Goal: Task Accomplishment & Management: Use online tool/utility

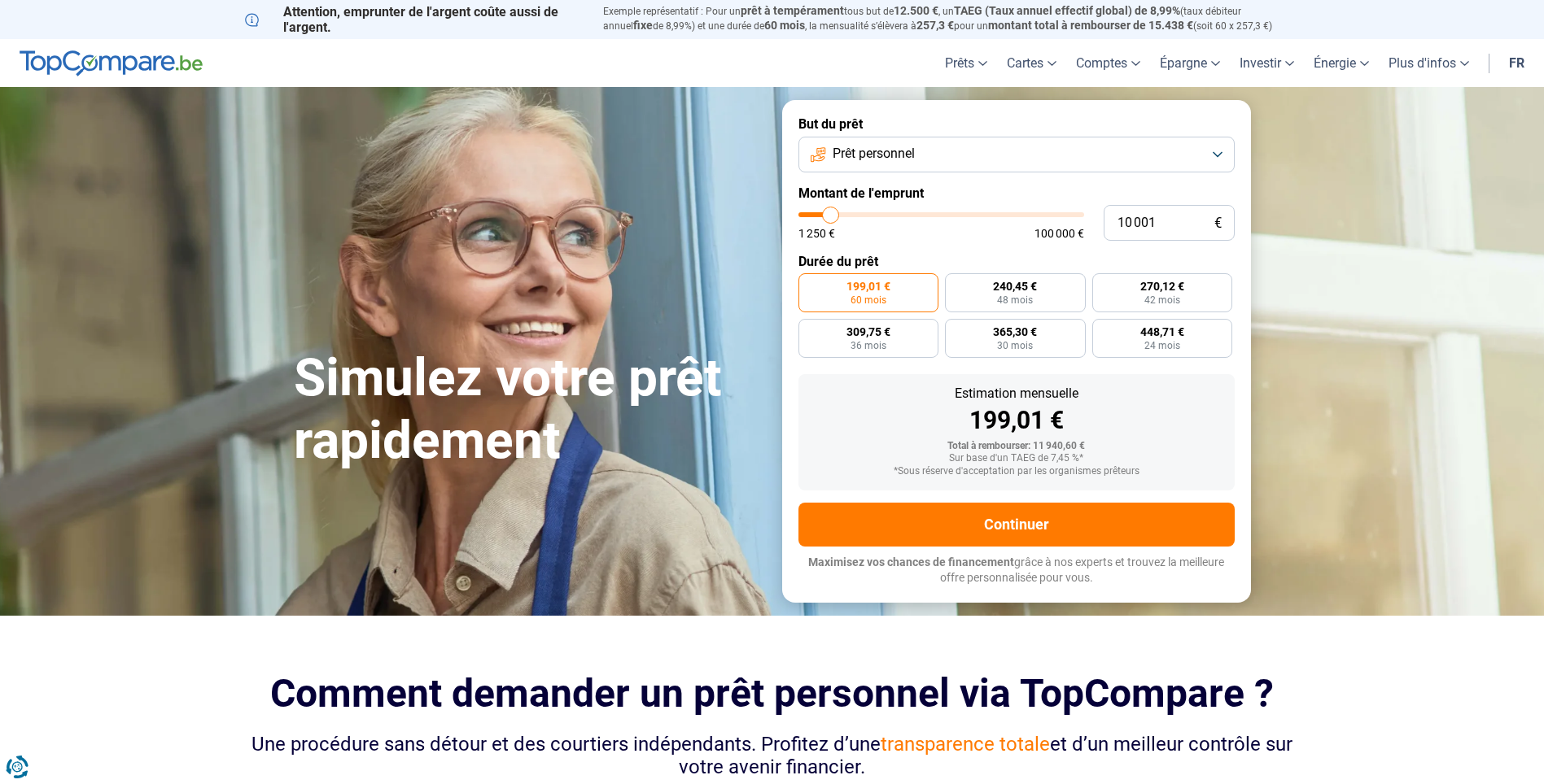
click at [1211, 150] on button "Prêt personnel" at bounding box center [1016, 155] width 436 height 36
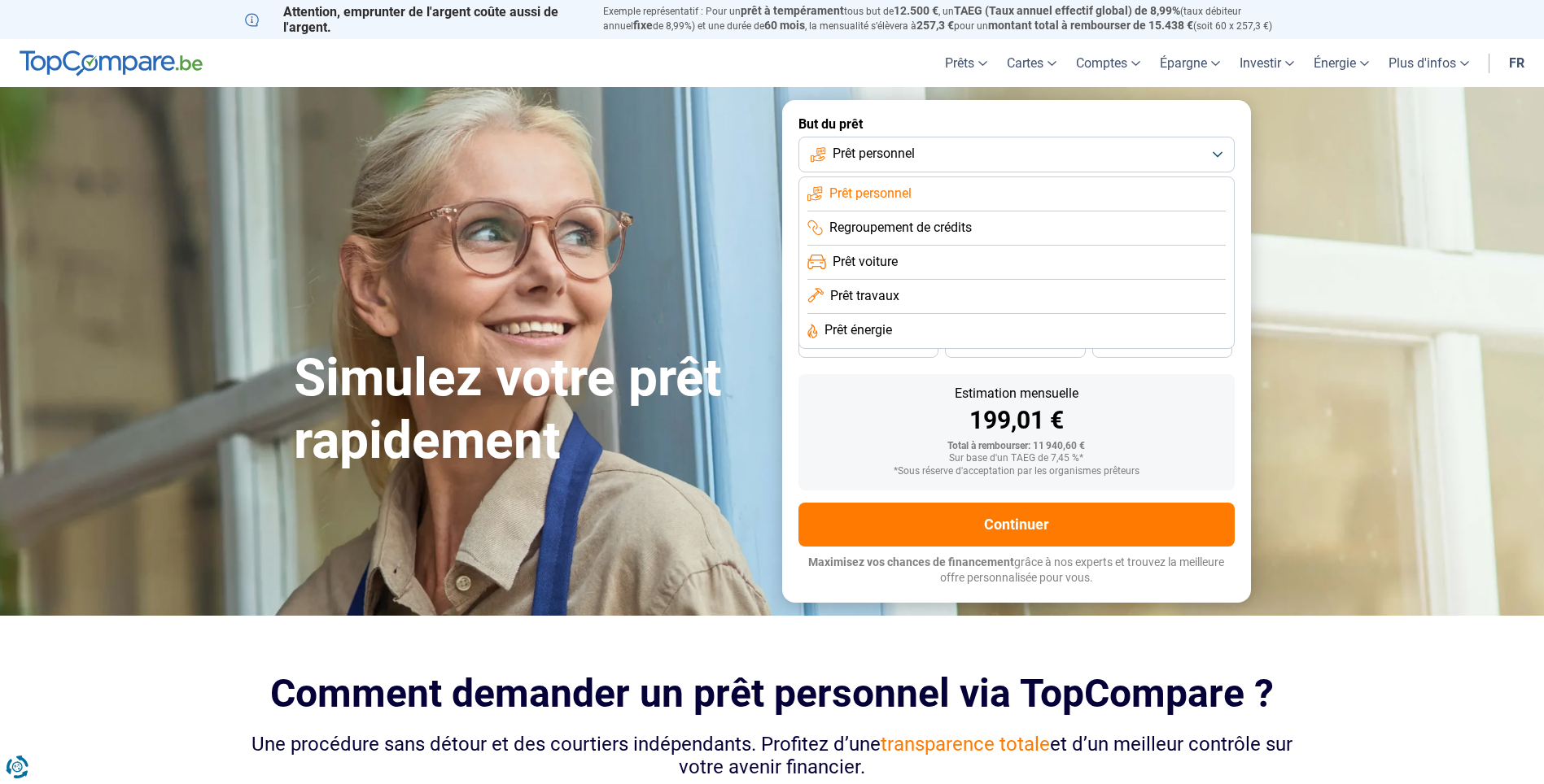
click at [1218, 149] on button "Prêt personnel" at bounding box center [1016, 155] width 436 height 36
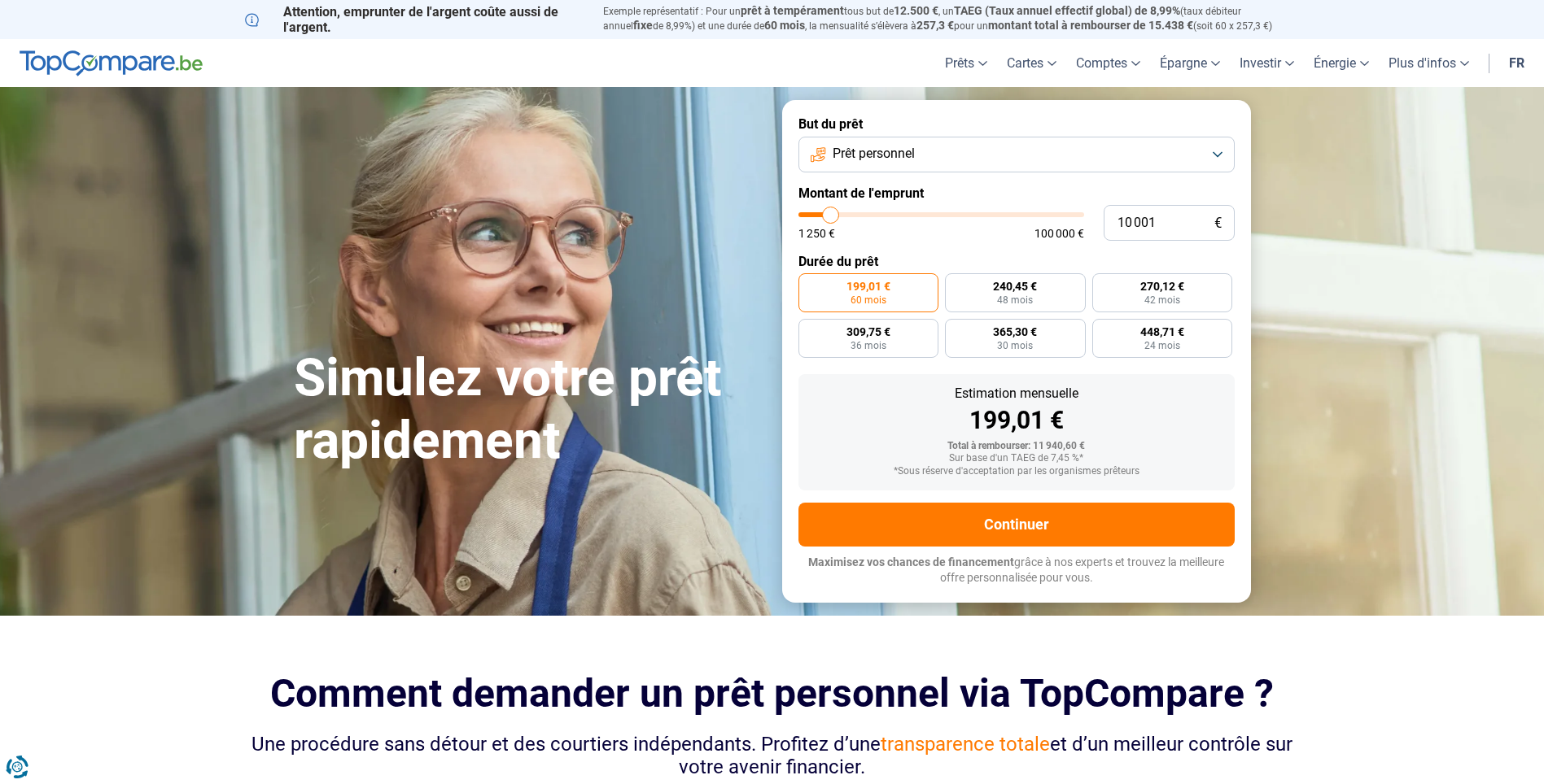
type input "8 750"
type input "8750"
type input "9 000"
type input "9000"
type input "9 500"
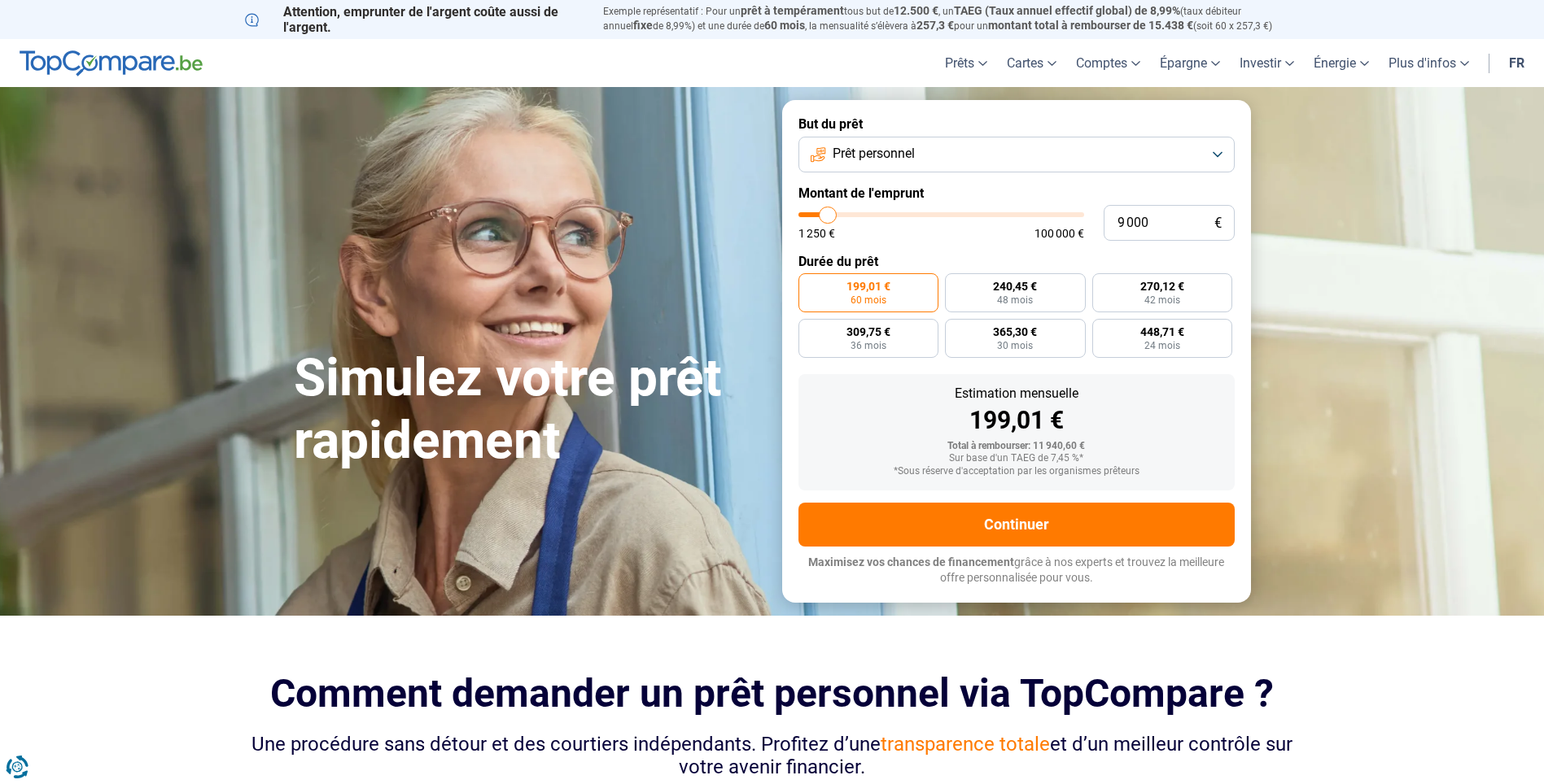
type input "9500"
type input "9 750"
type input "9750"
type input "10 250"
type input "10250"
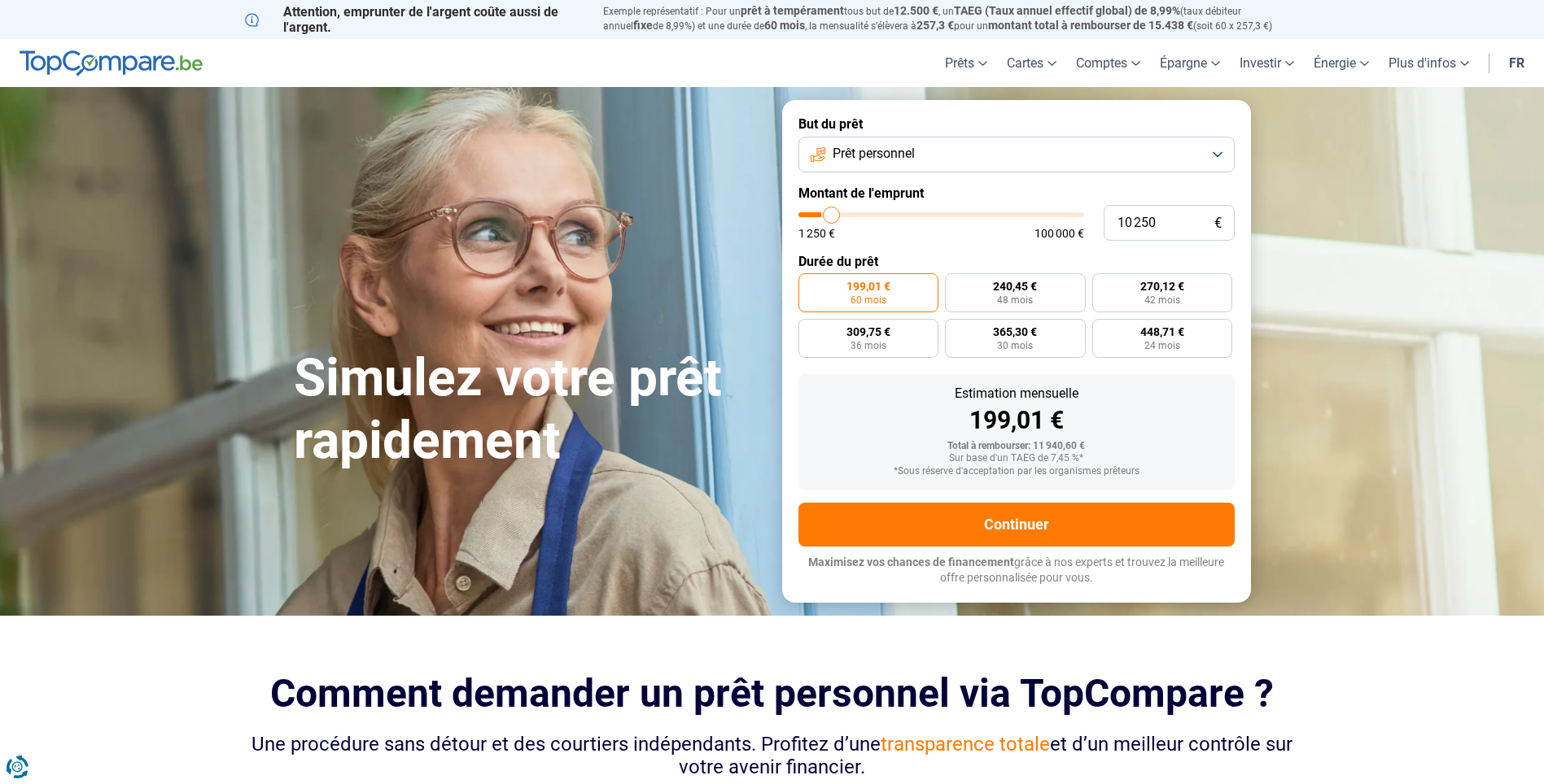
type input "10 500"
type input "10500"
type input "11 000"
type input "11000"
type input "11 500"
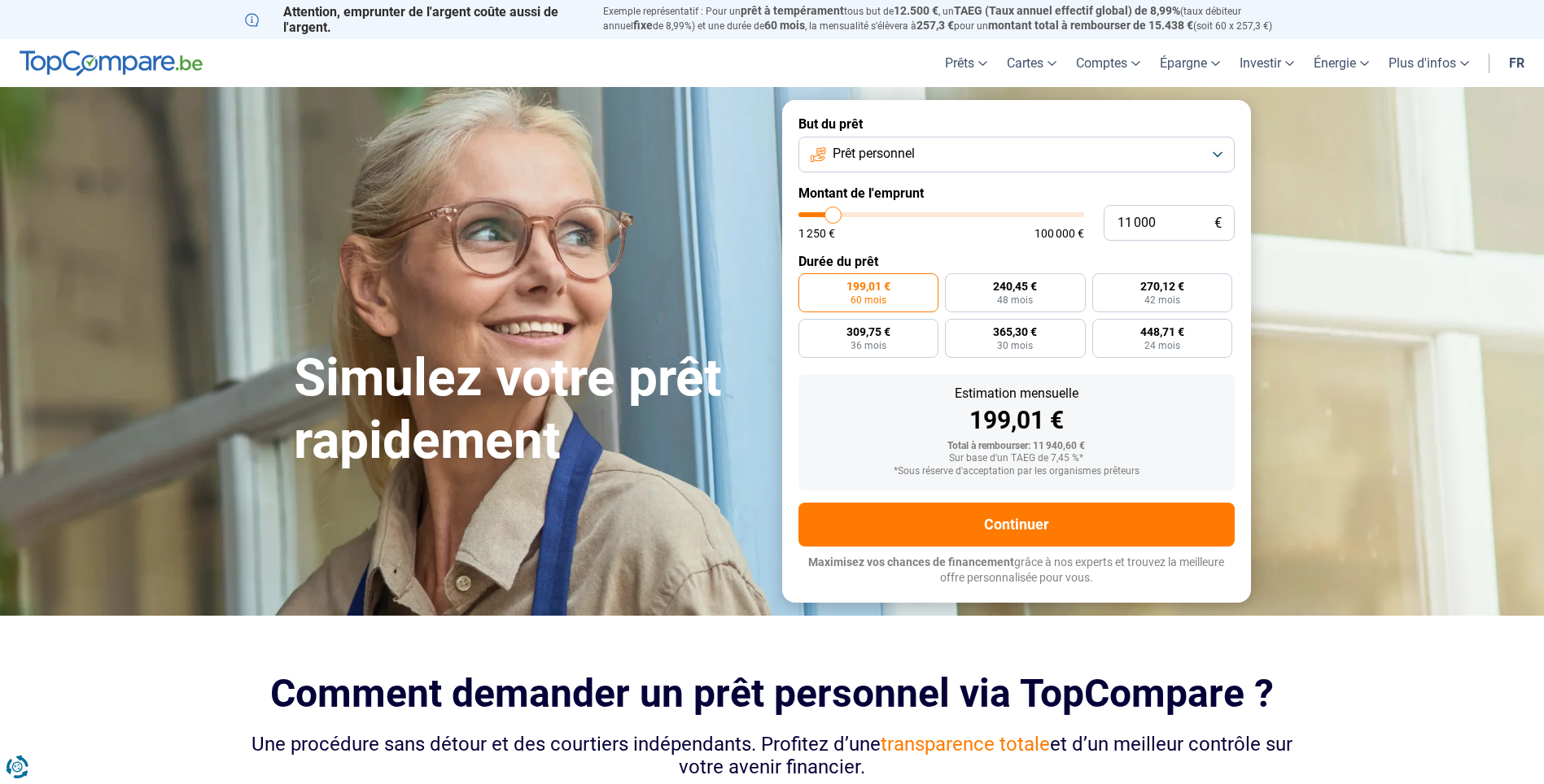
type input "11500"
type input "11 750"
type input "11750"
type input "12 000"
type input "12000"
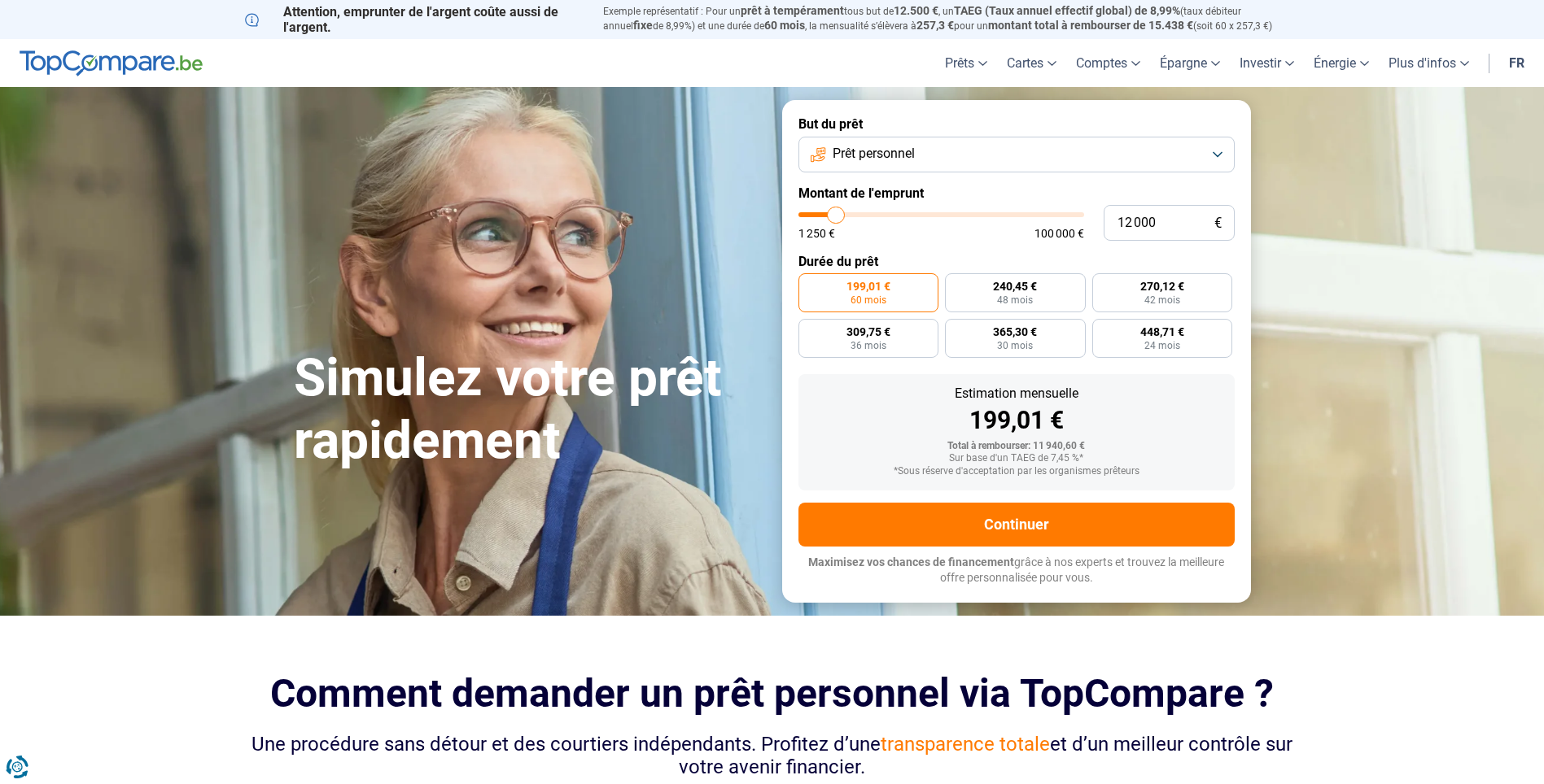
type input "12 750"
type input "12750"
type input "13 000"
type input "13000"
type input "13 250"
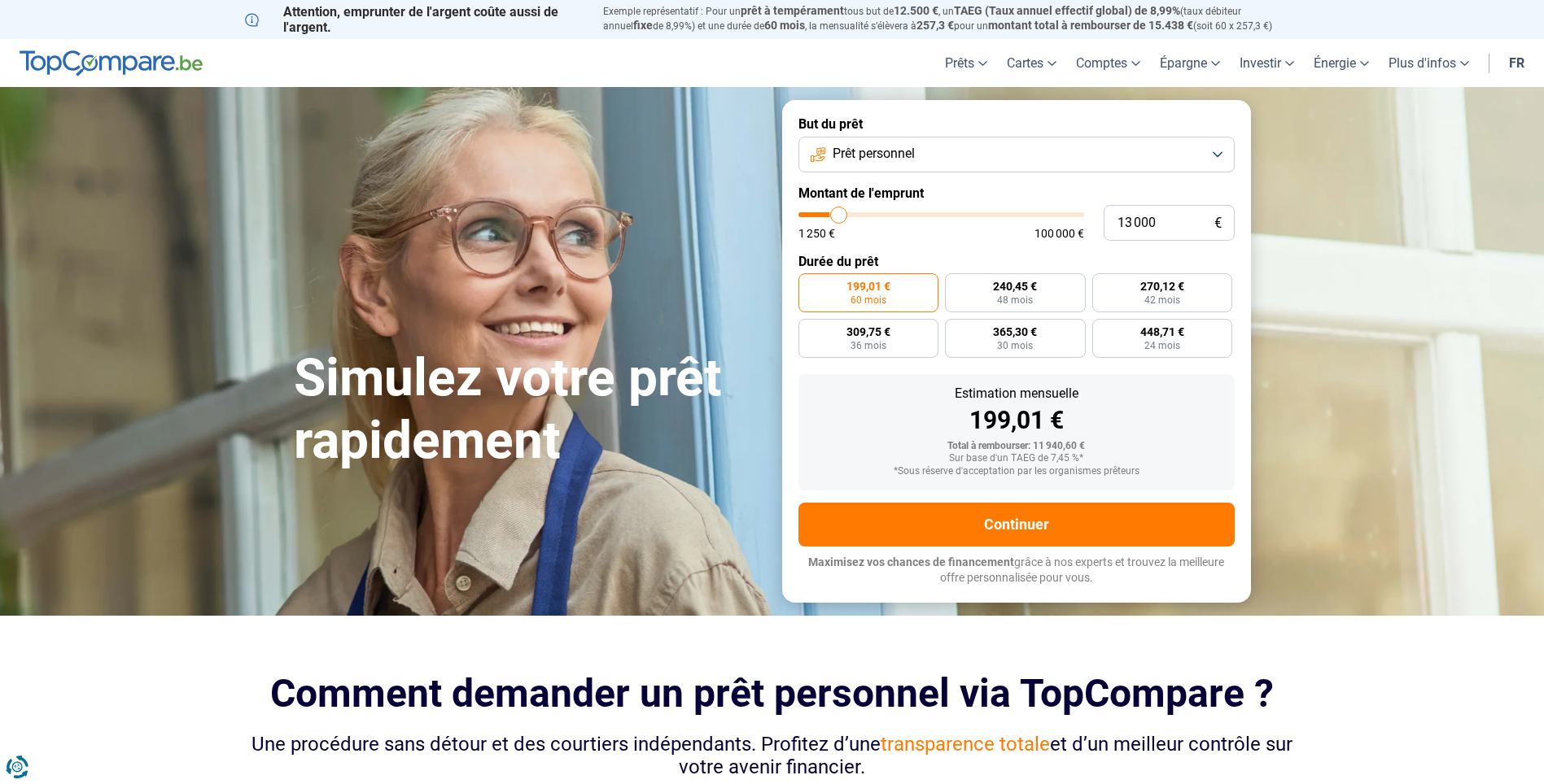
type input "13250"
type input "14 000"
type input "14000"
type input "14 250"
type input "14250"
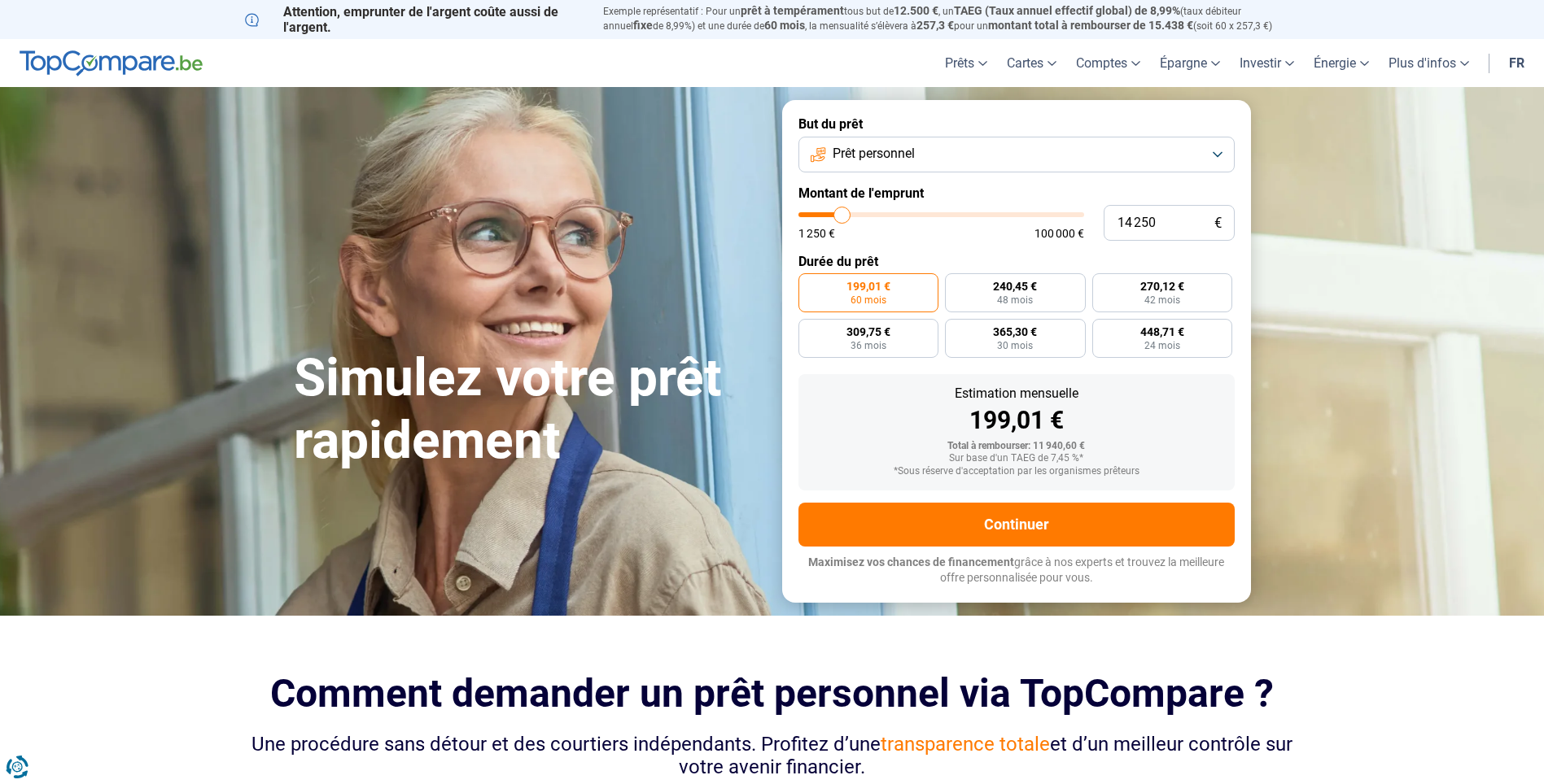
type input "14 500"
type input "14500"
type input "14 750"
type input "14750"
type input "15 500"
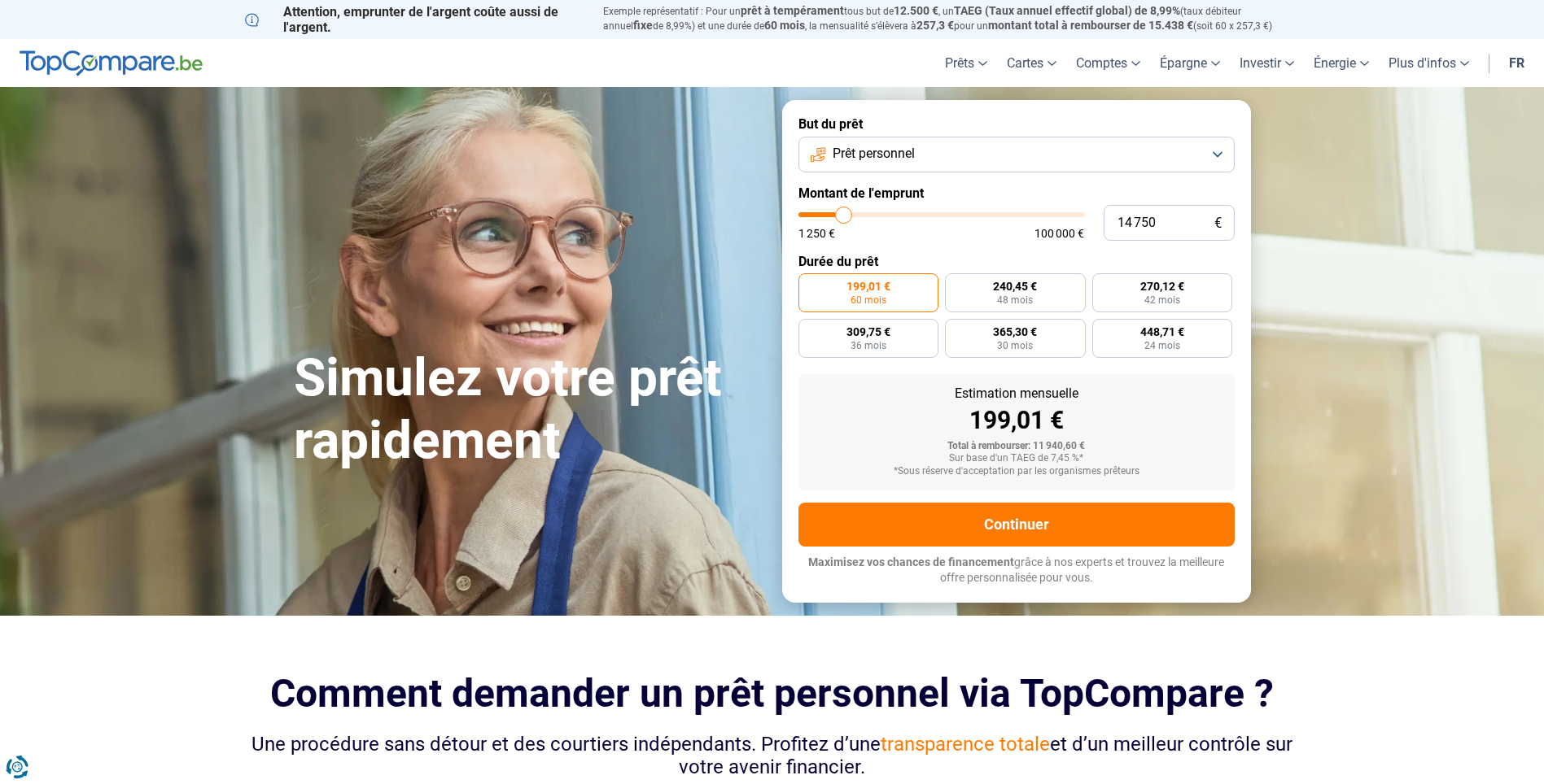
type input "15500"
type input "16 000"
type input "16000"
type input "16 500"
type input "16500"
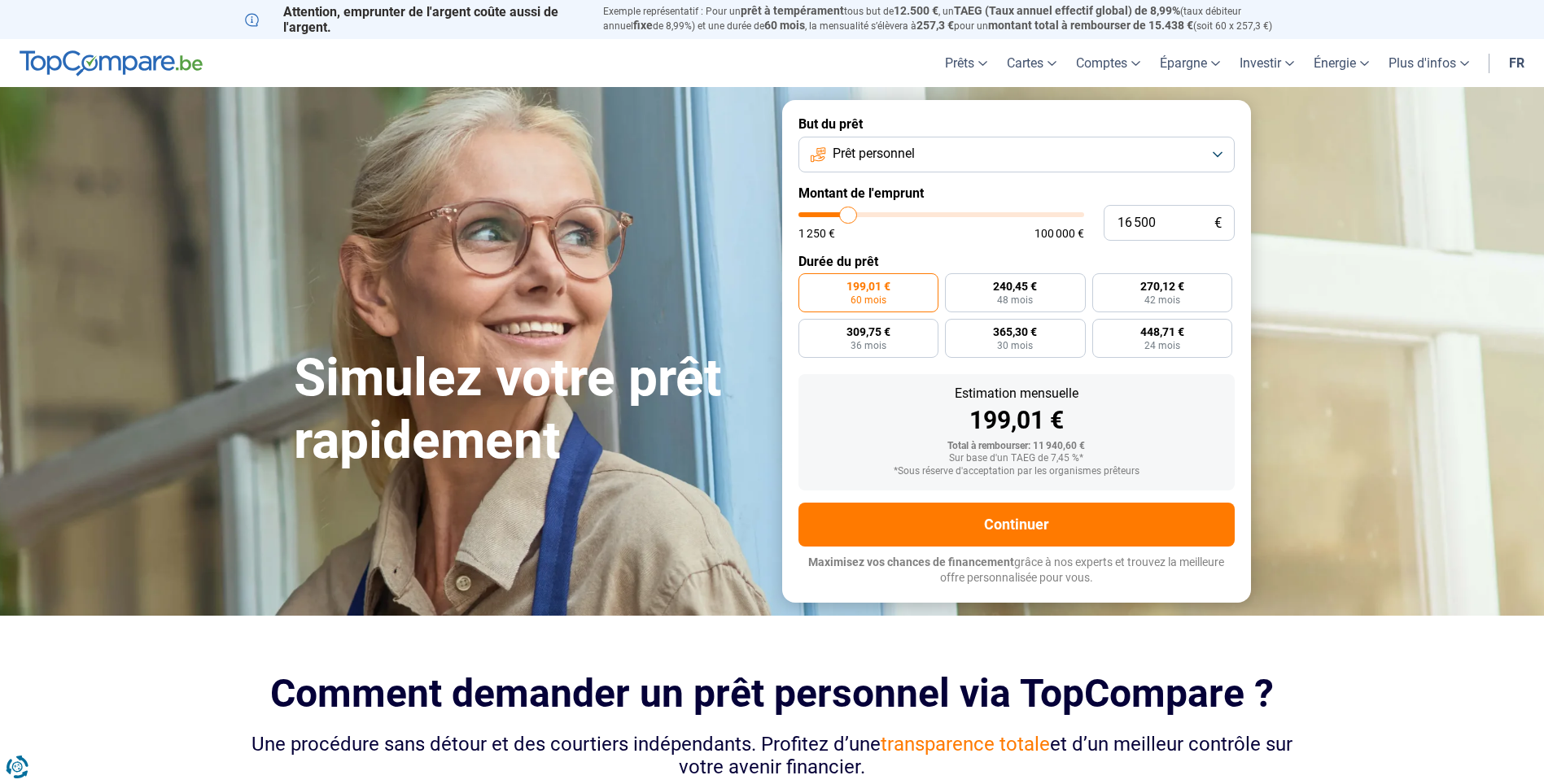
type input "17 000"
type input "17000"
type input "17 500"
type input "17500"
type input "17 750"
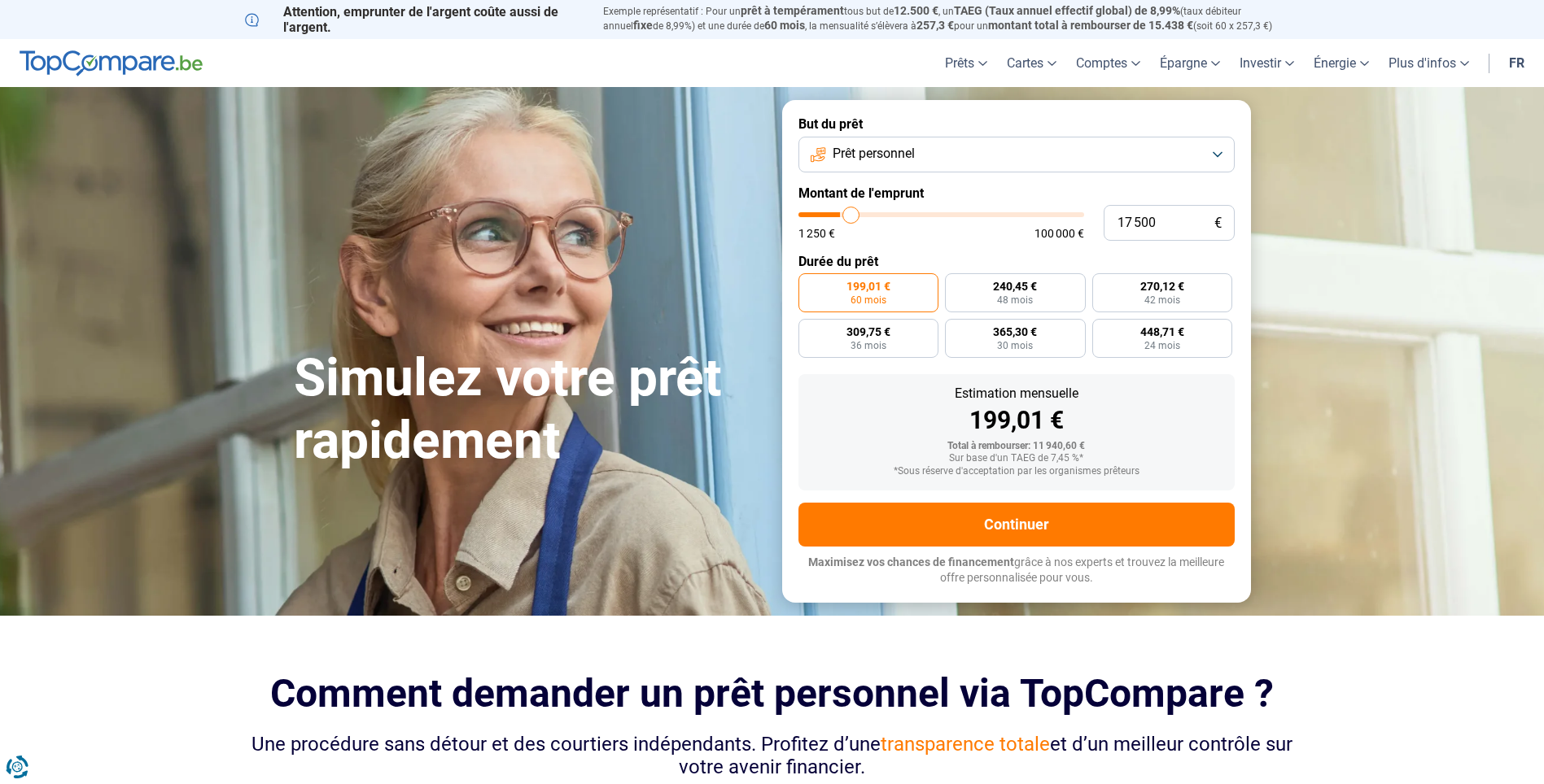
type input "17750"
type input "18 500"
type input "18500"
type input "18 750"
type input "18750"
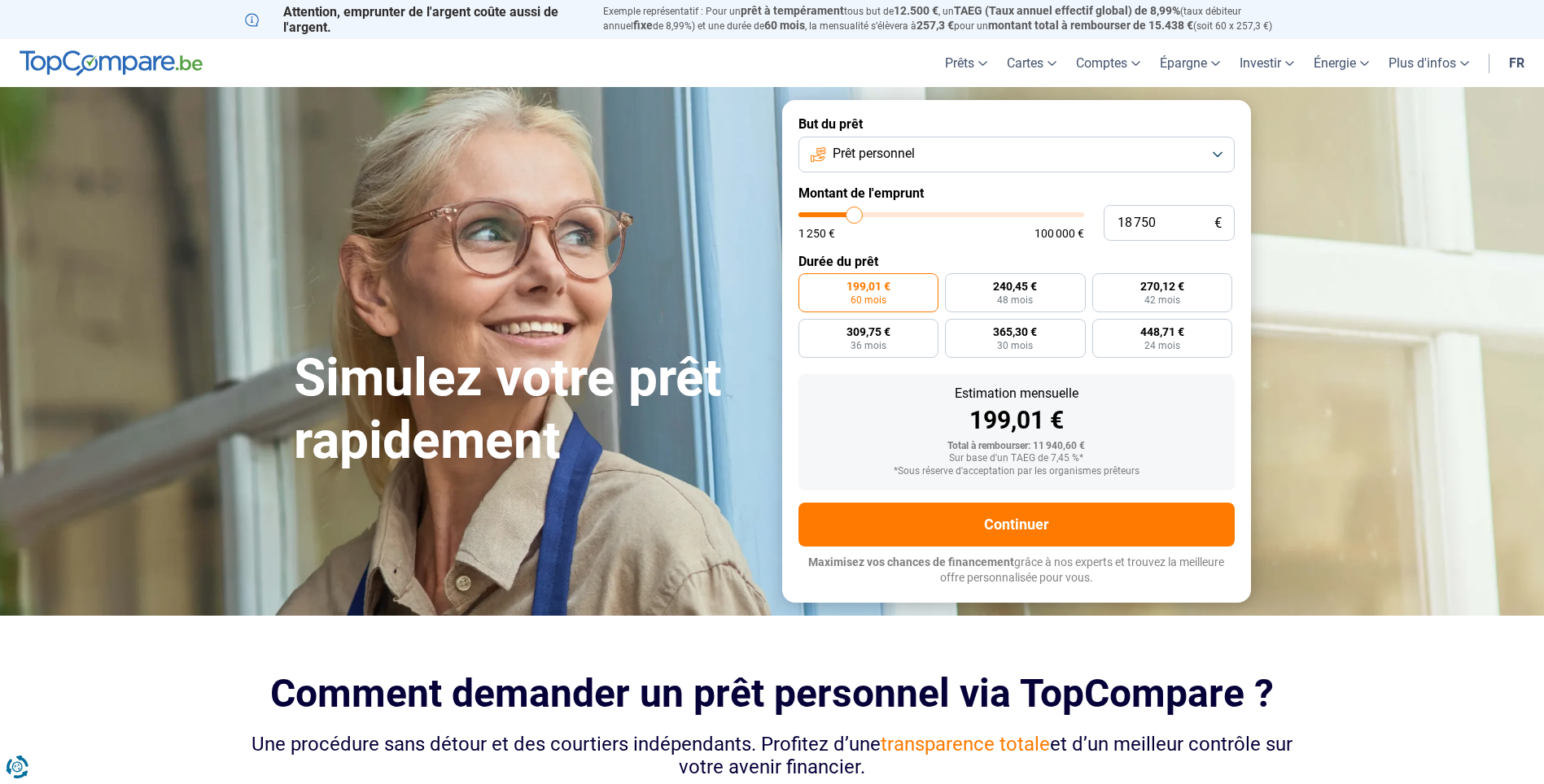
type input "19 000"
type input "19000"
type input "19 750"
type input "19750"
type input "20 000"
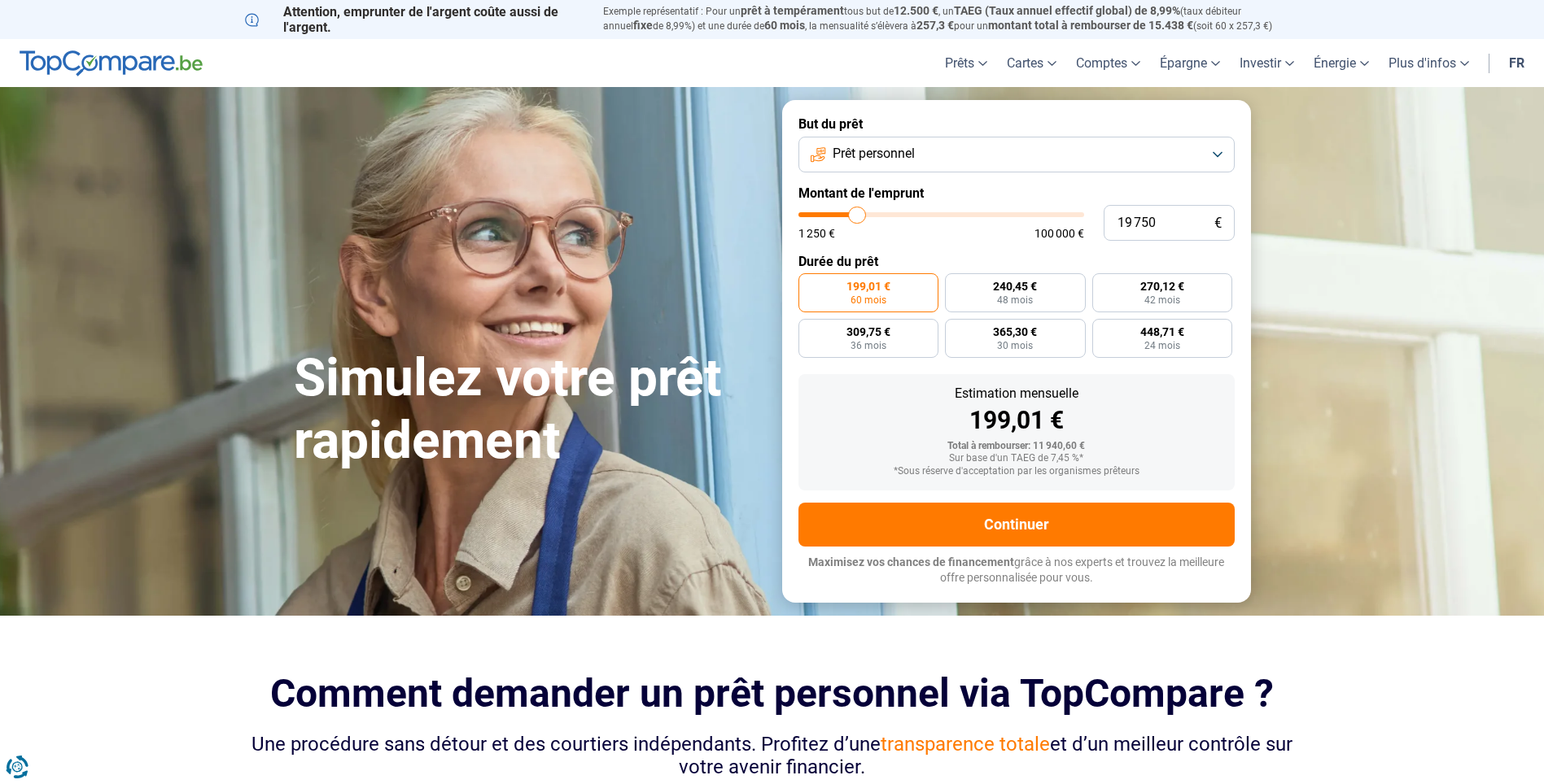
type input "20000"
type input "20 250"
type input "20250"
type input "20 000"
type input "20000"
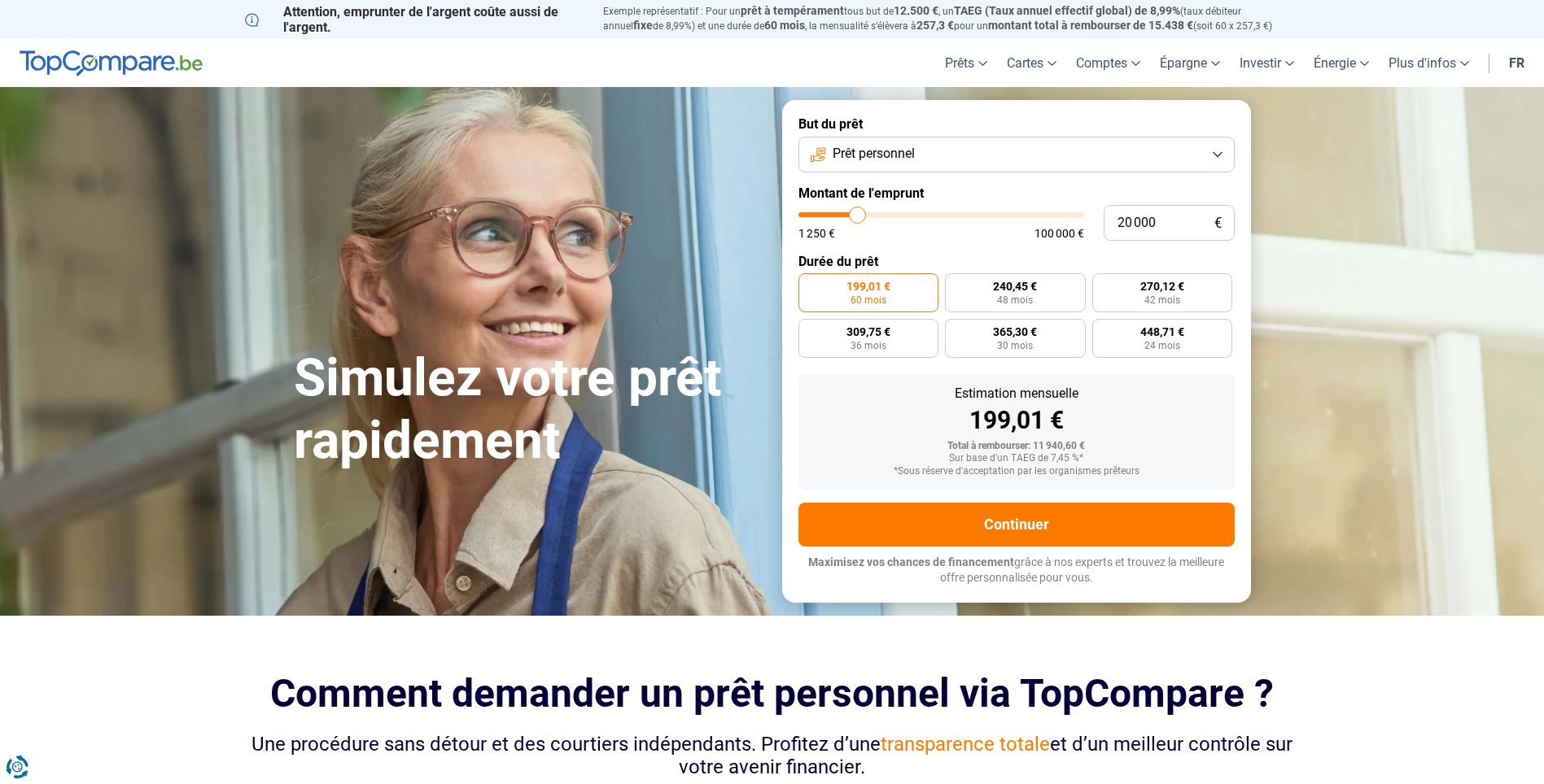
type input "19 250"
type input "19250"
type input "19 000"
type input "19000"
type input "17 750"
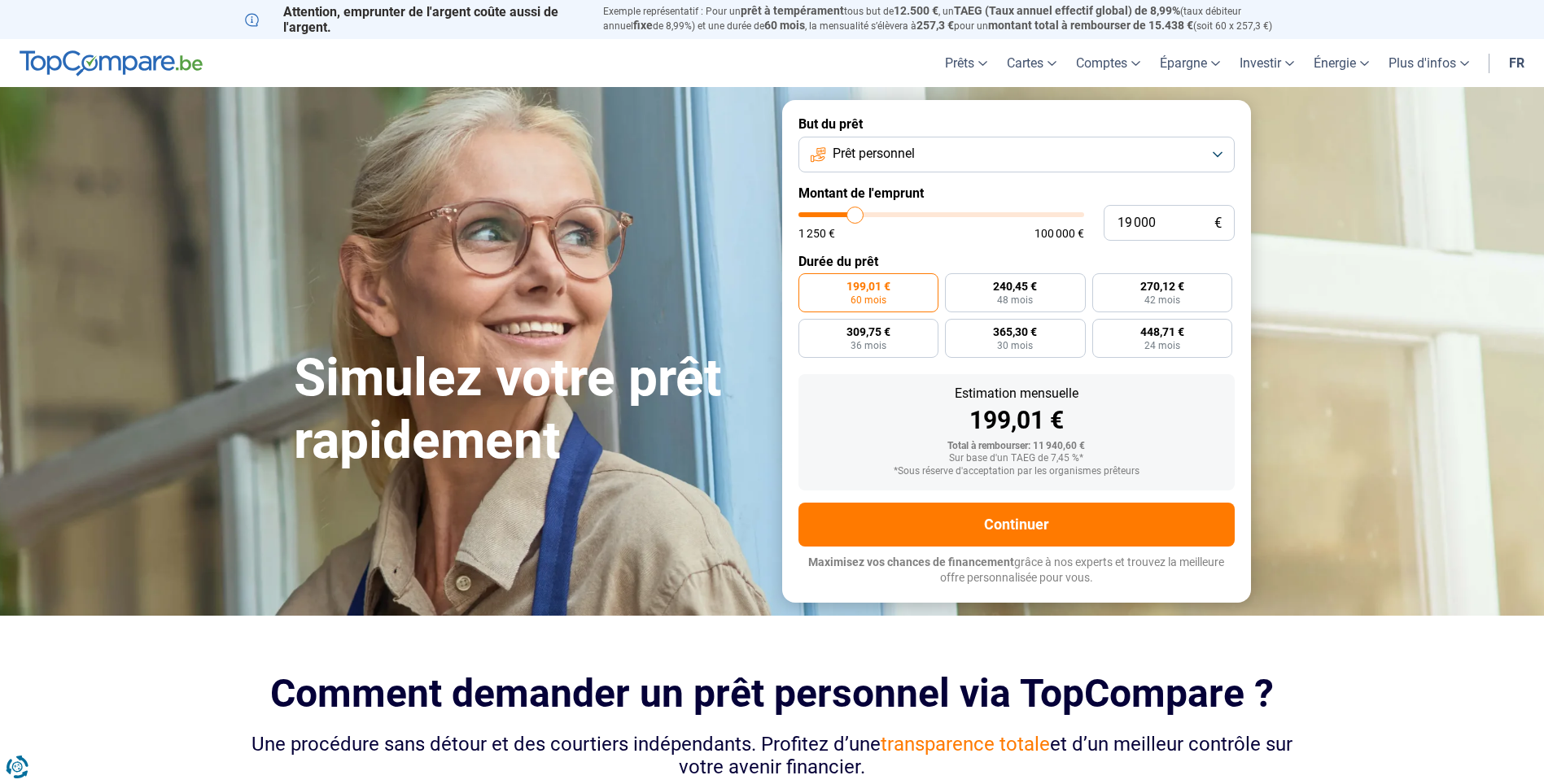
type input "17750"
type input "17 000"
type input "17000"
type input "16 250"
type input "16250"
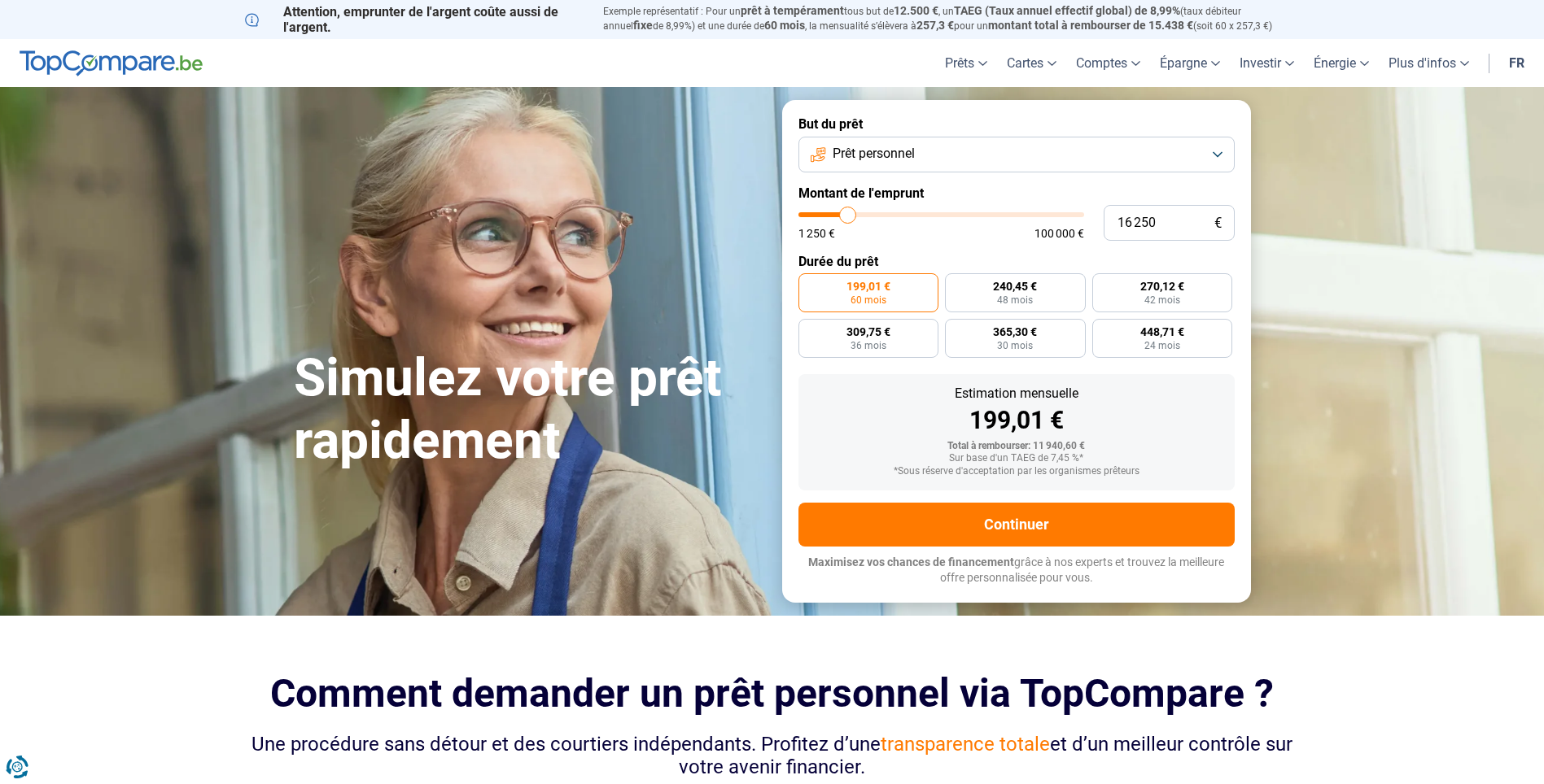
type input "16 000"
type input "16000"
type input "15 000"
type input "15000"
type input "14 500"
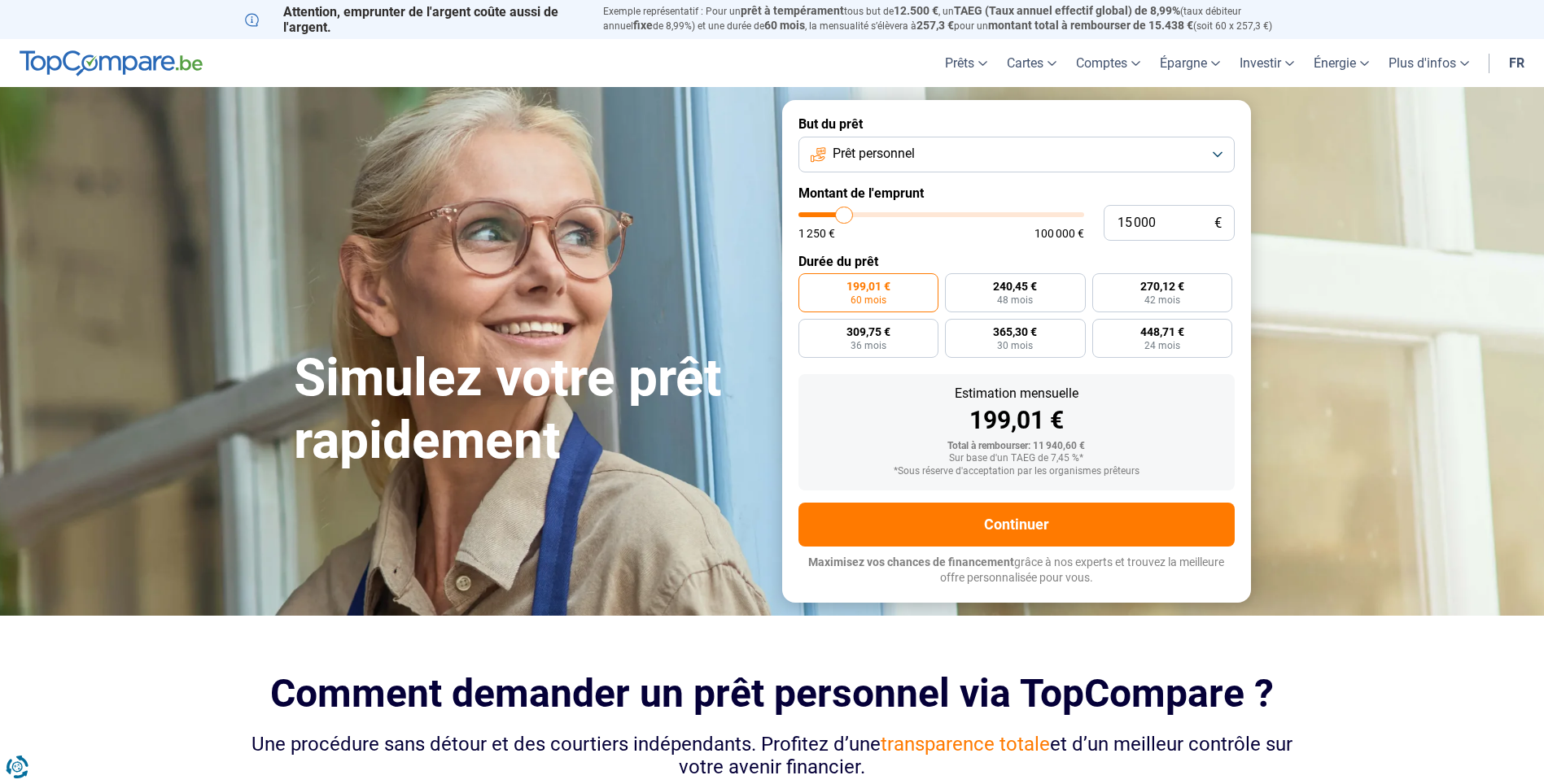
type input "14500"
type input "14 000"
type input "14000"
type input "13 500"
type input "13500"
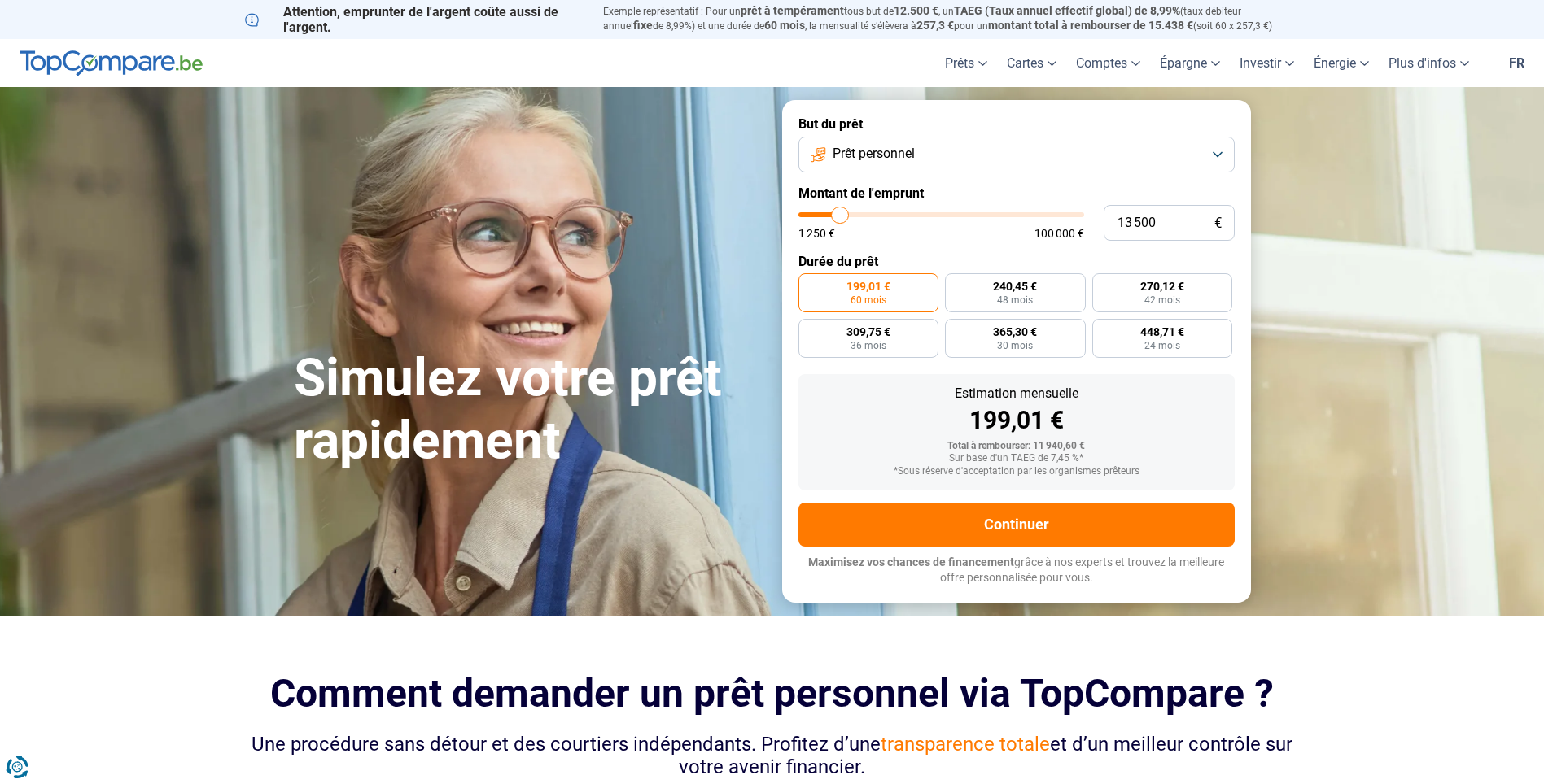
type input "13 250"
type input "13250"
type input "13 000"
type input "13000"
type input "12 750"
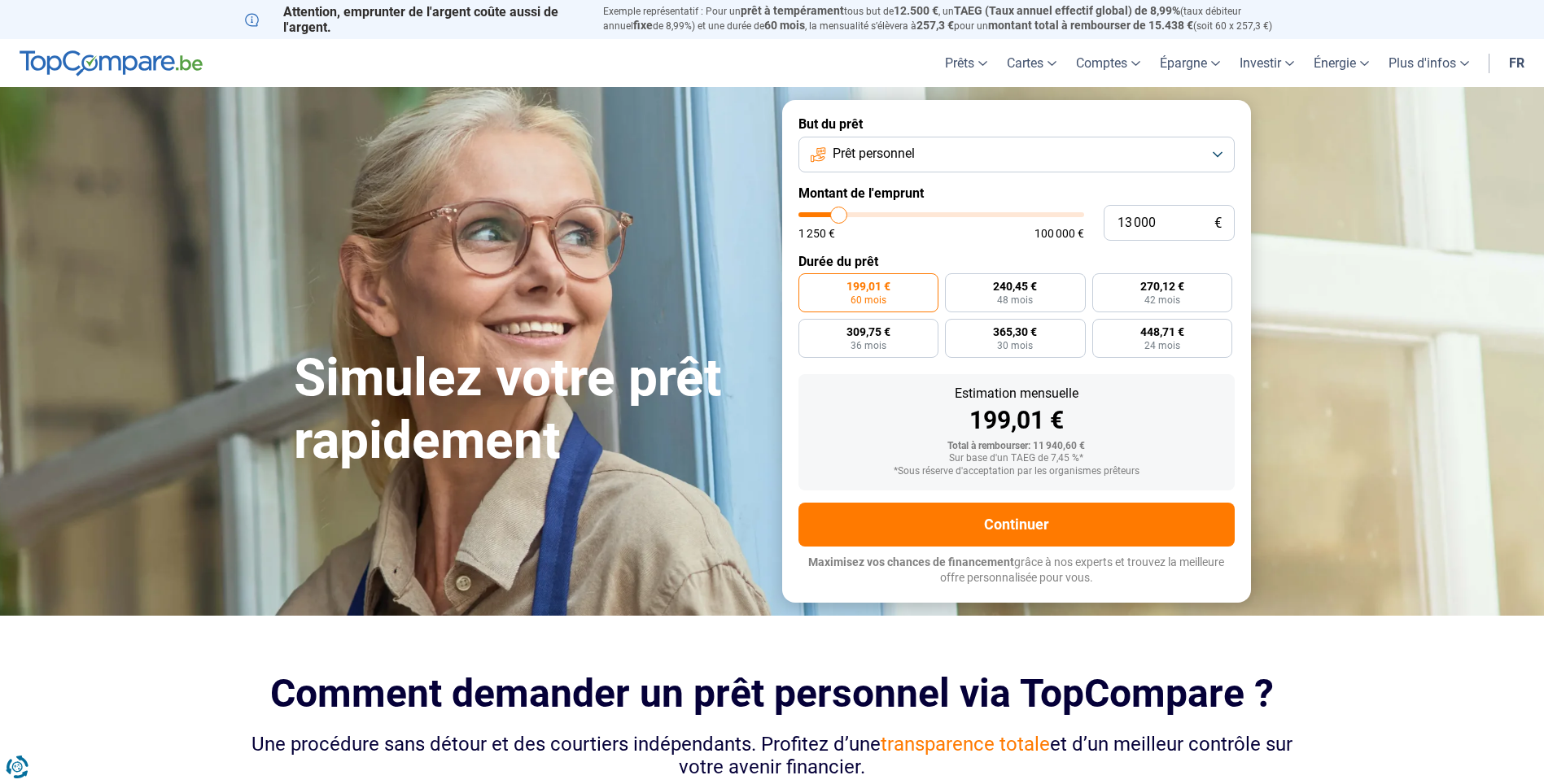
type input "12750"
type input "12 000"
type input "12000"
type input "11 750"
type input "11750"
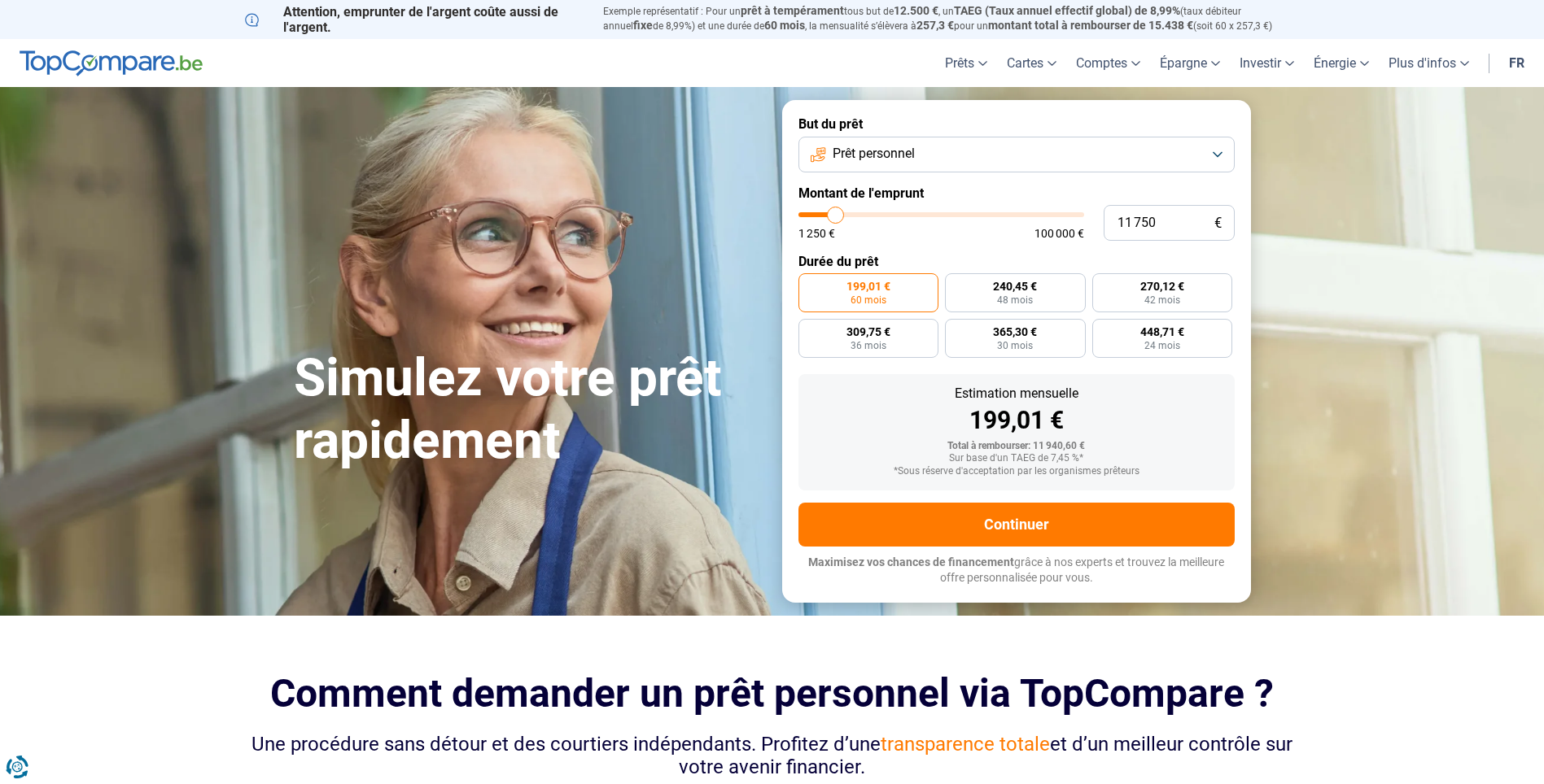
type input "11 250"
type input "11250"
type input "11 000"
type input "11000"
type input "10 500"
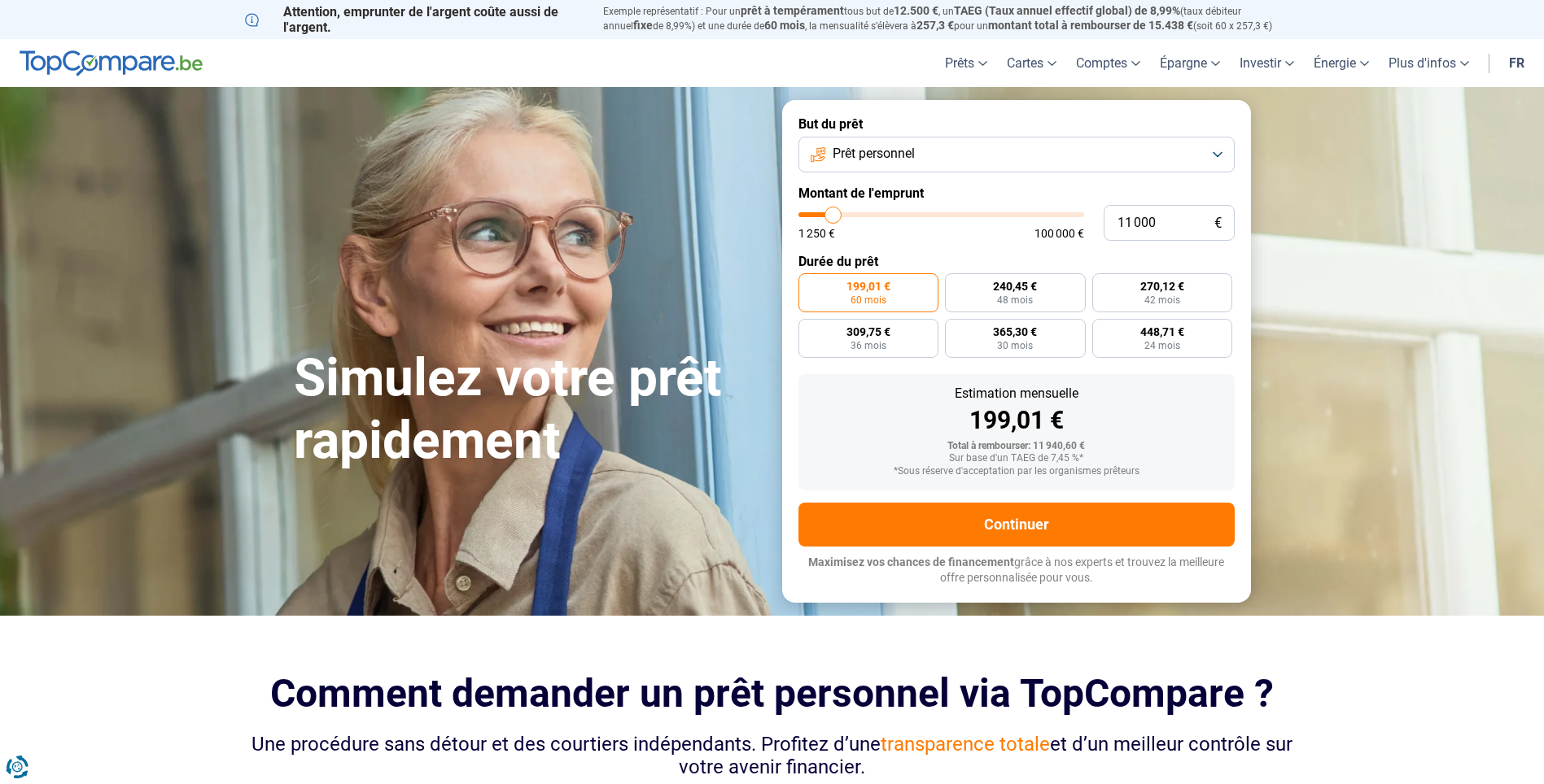
type input "10500"
type input "10 000"
type input "10000"
type input "9 750"
type input "9750"
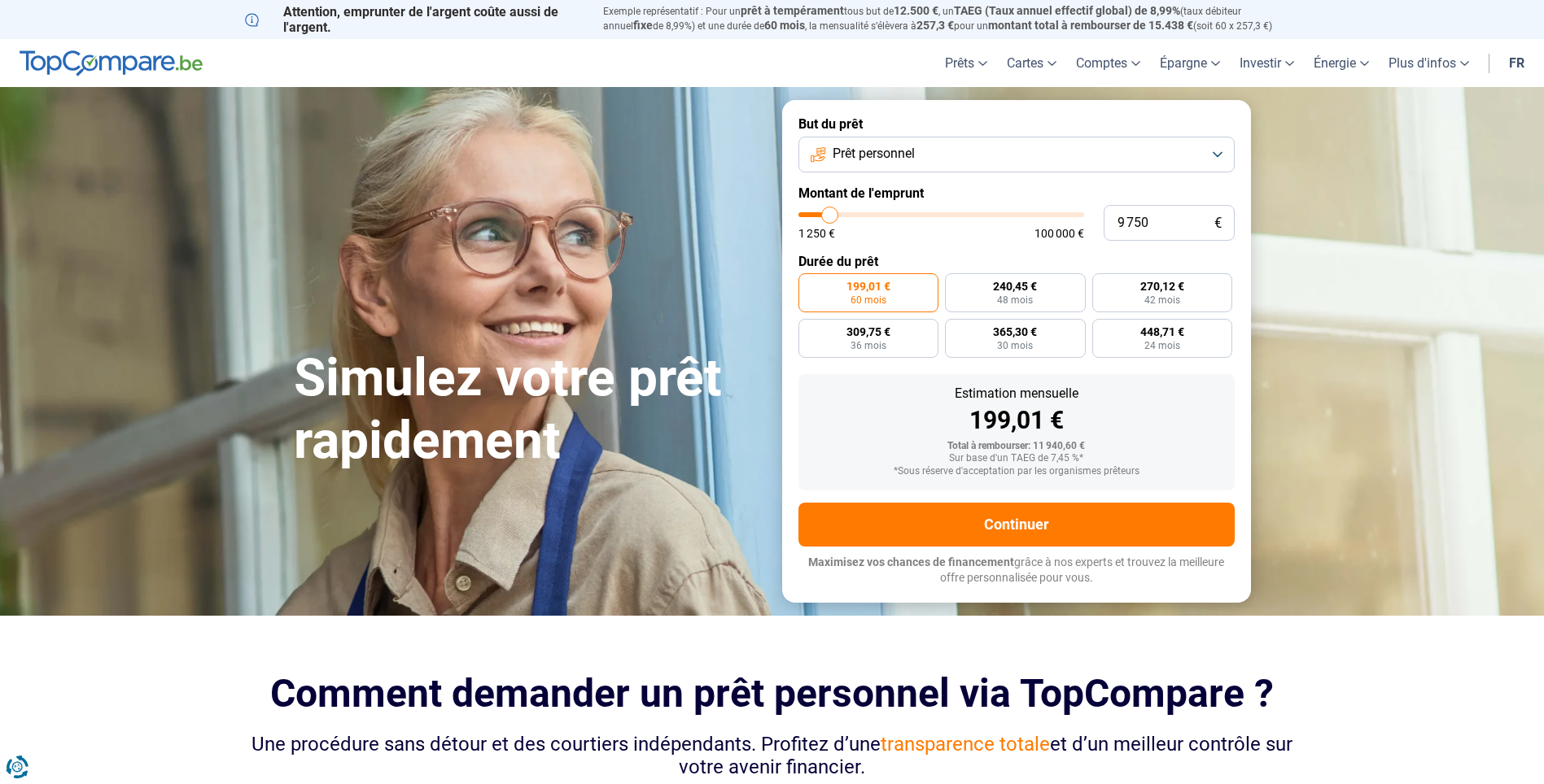
type input "9 500"
type input "9500"
type input "9 000"
type input "9000"
type input "8 500"
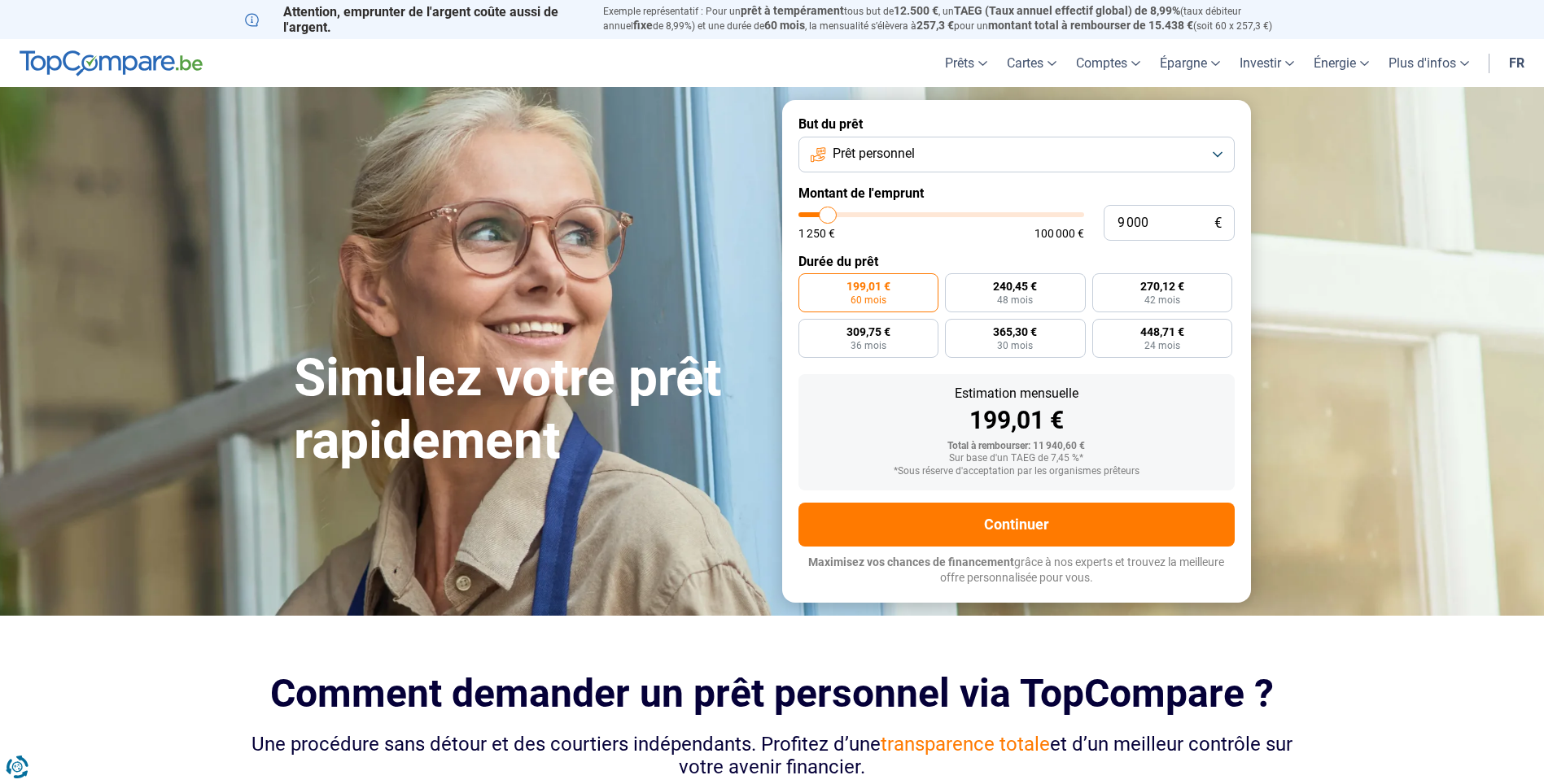
type input "8500"
type input "8 250"
type input "8250"
type input "8 000"
type input "8000"
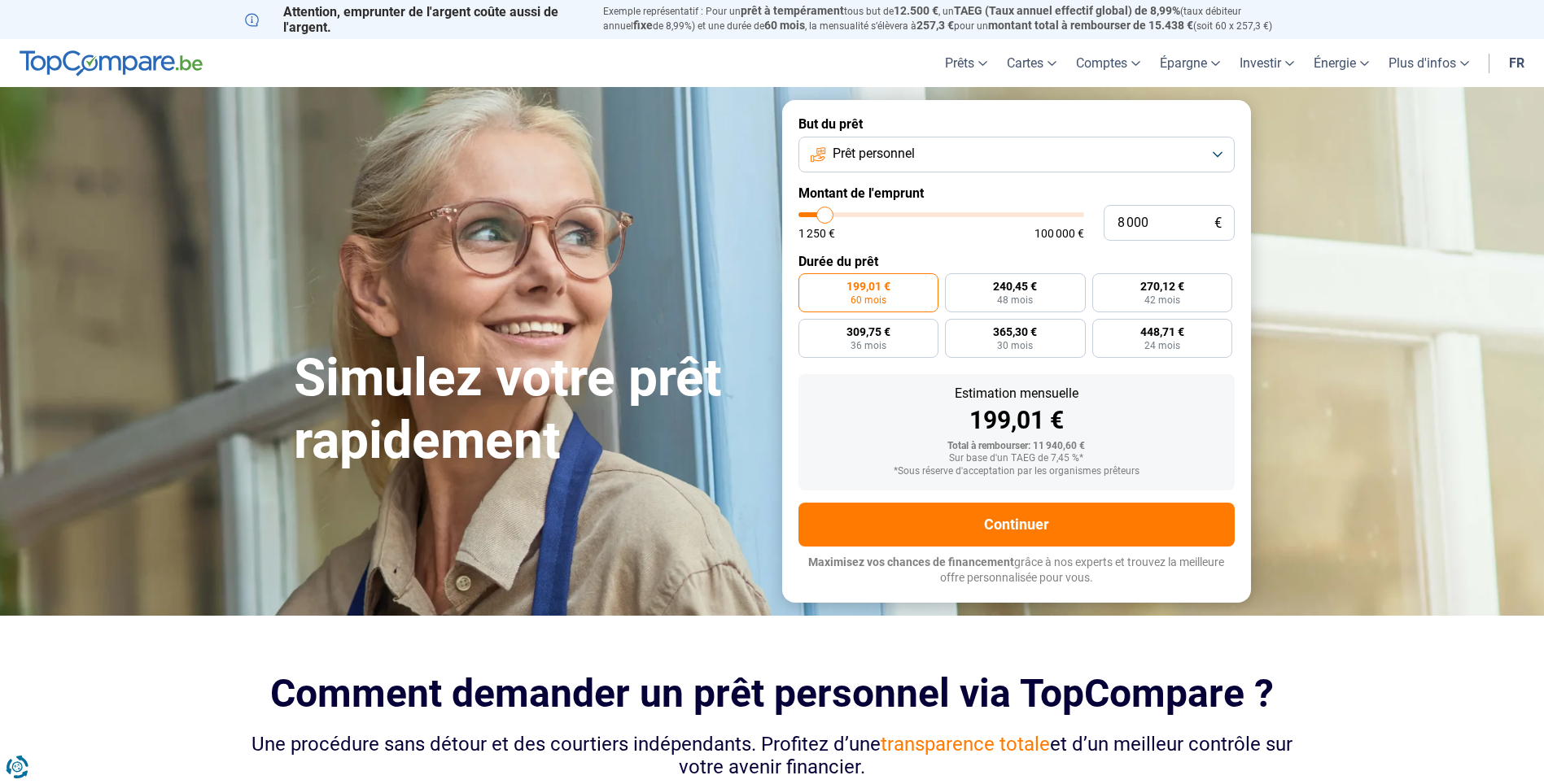
type input "7 500"
type input "7500"
type input "7 000"
type input "7000"
type input "6 750"
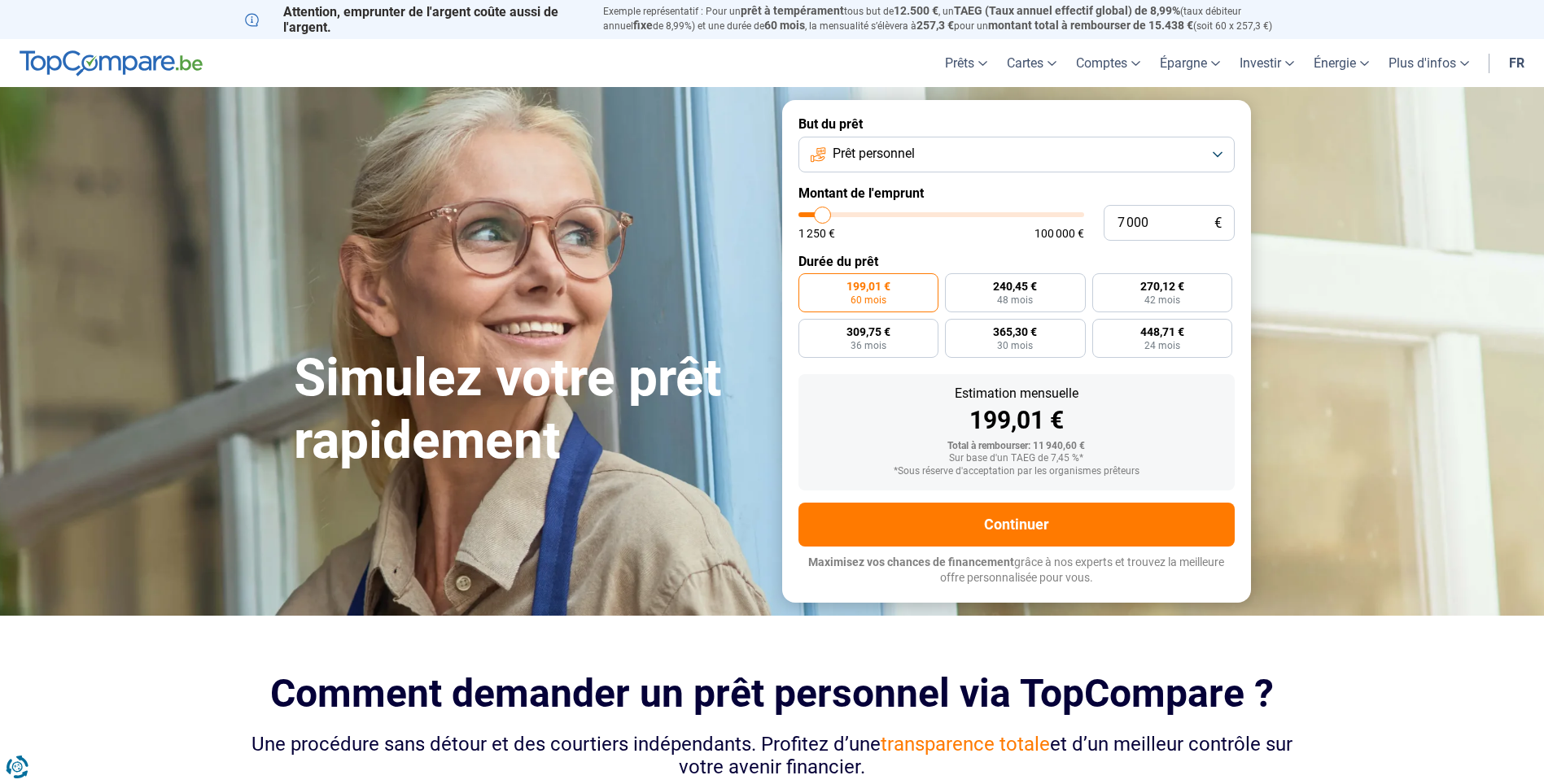
type input "6750"
type input "6 500"
type input "6500"
type input "6 000"
type input "6000"
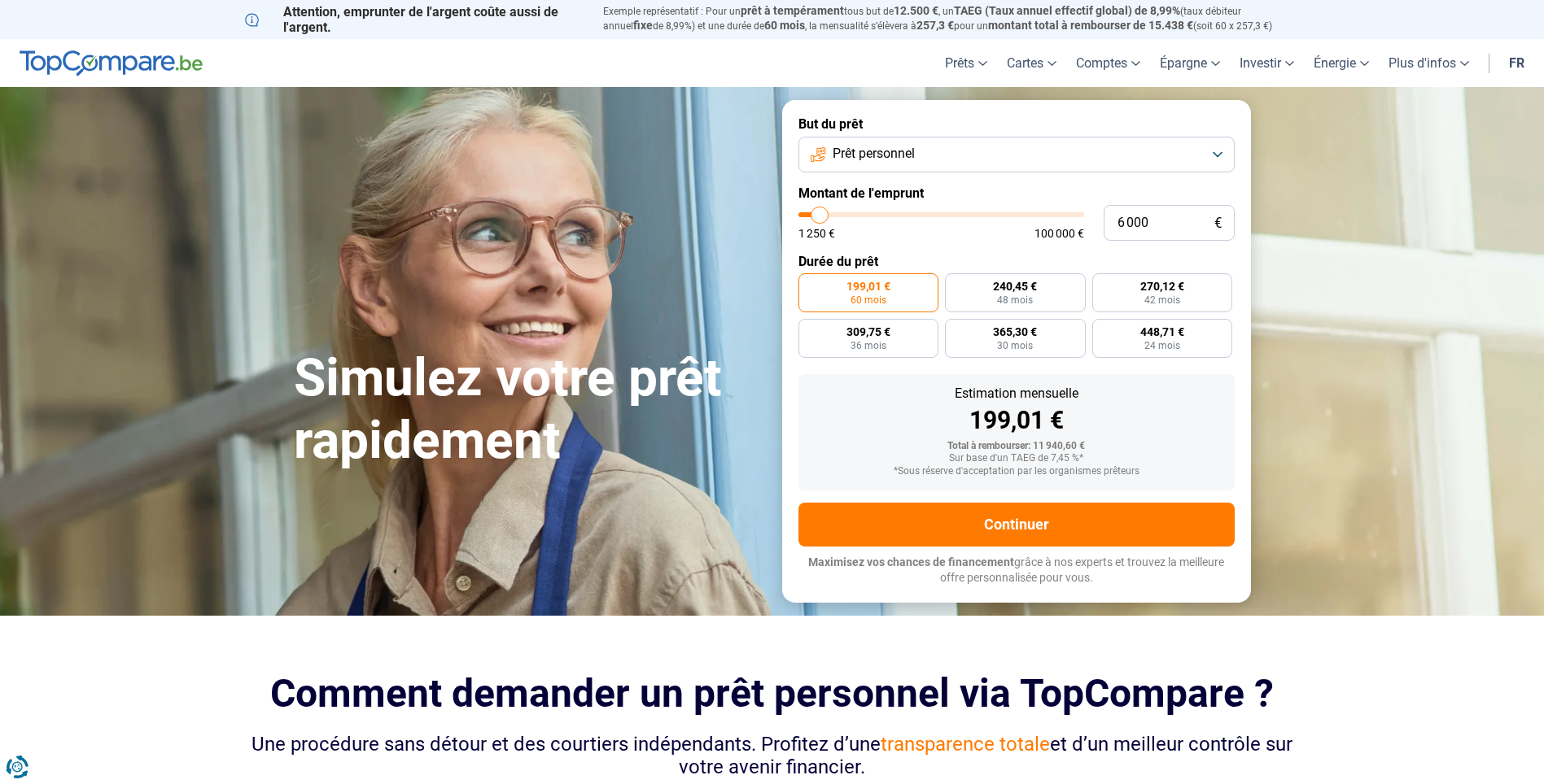
type input "5 500"
type input "5500"
type input "5 250"
type input "5250"
type input "5 000"
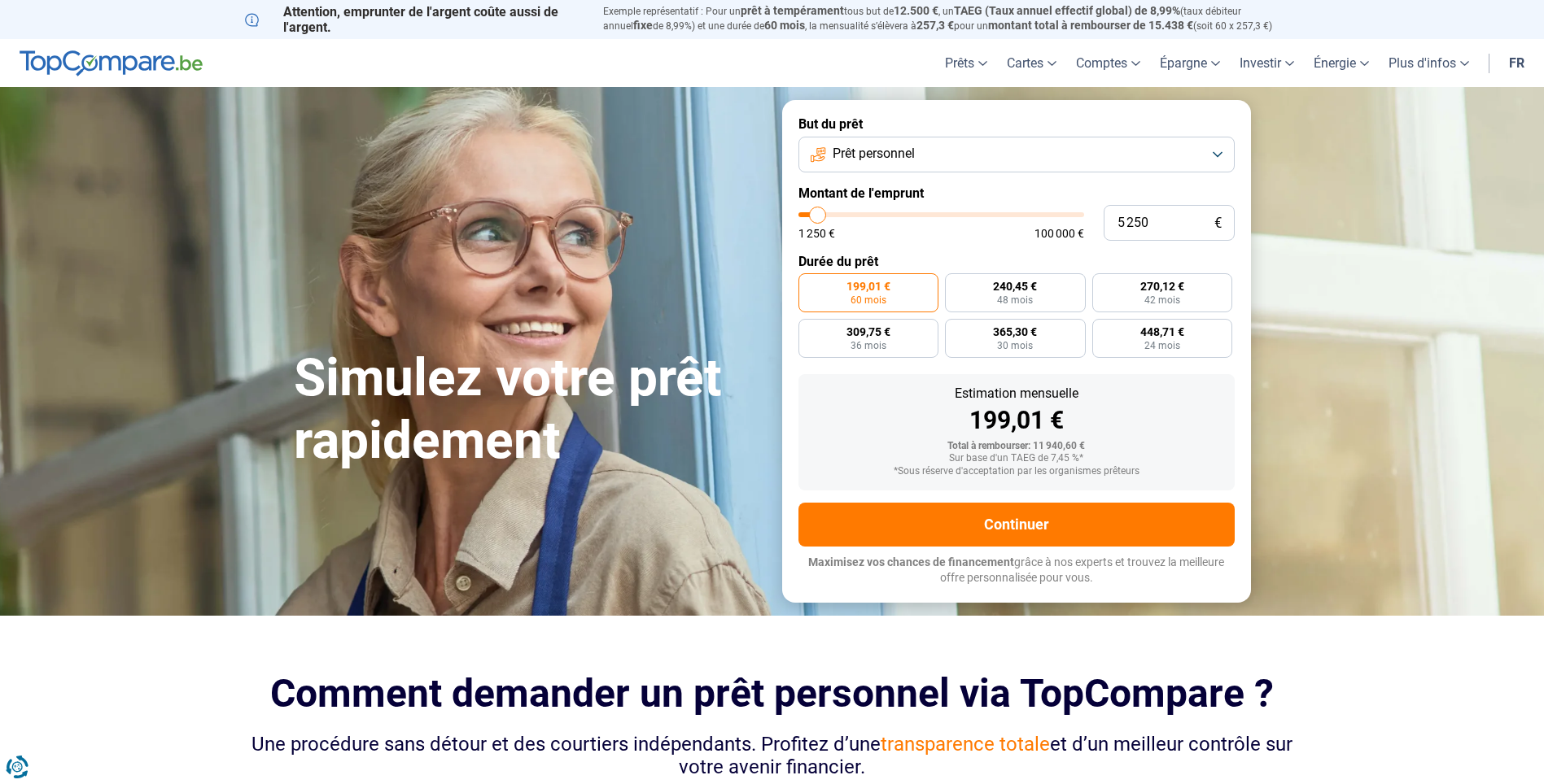
type input "5000"
type input "4 500"
type input "4500"
type input "4 250"
type input "4250"
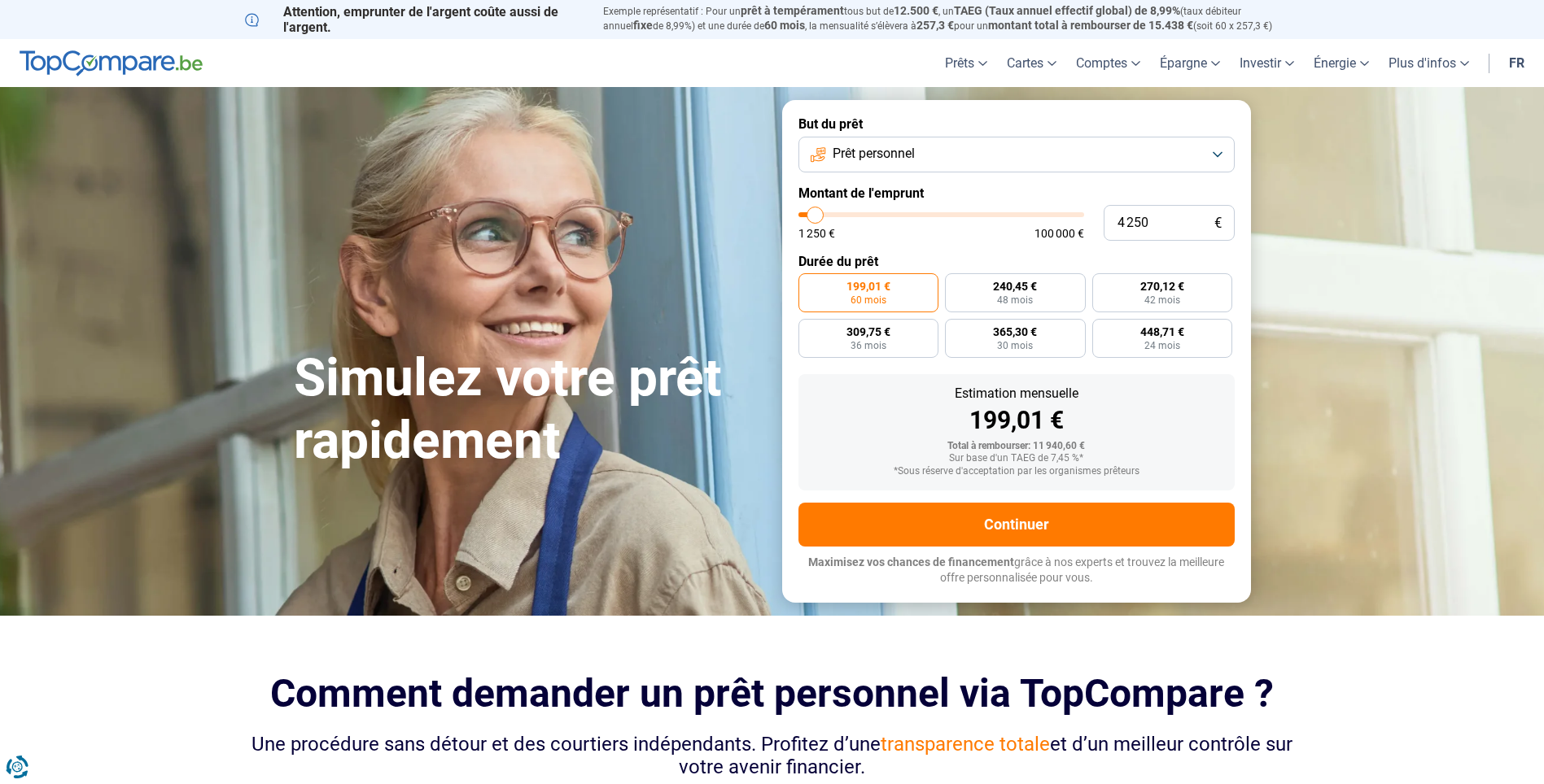
type input "4 000"
type input "4000"
type input "3 500"
type input "3500"
type input "3 000"
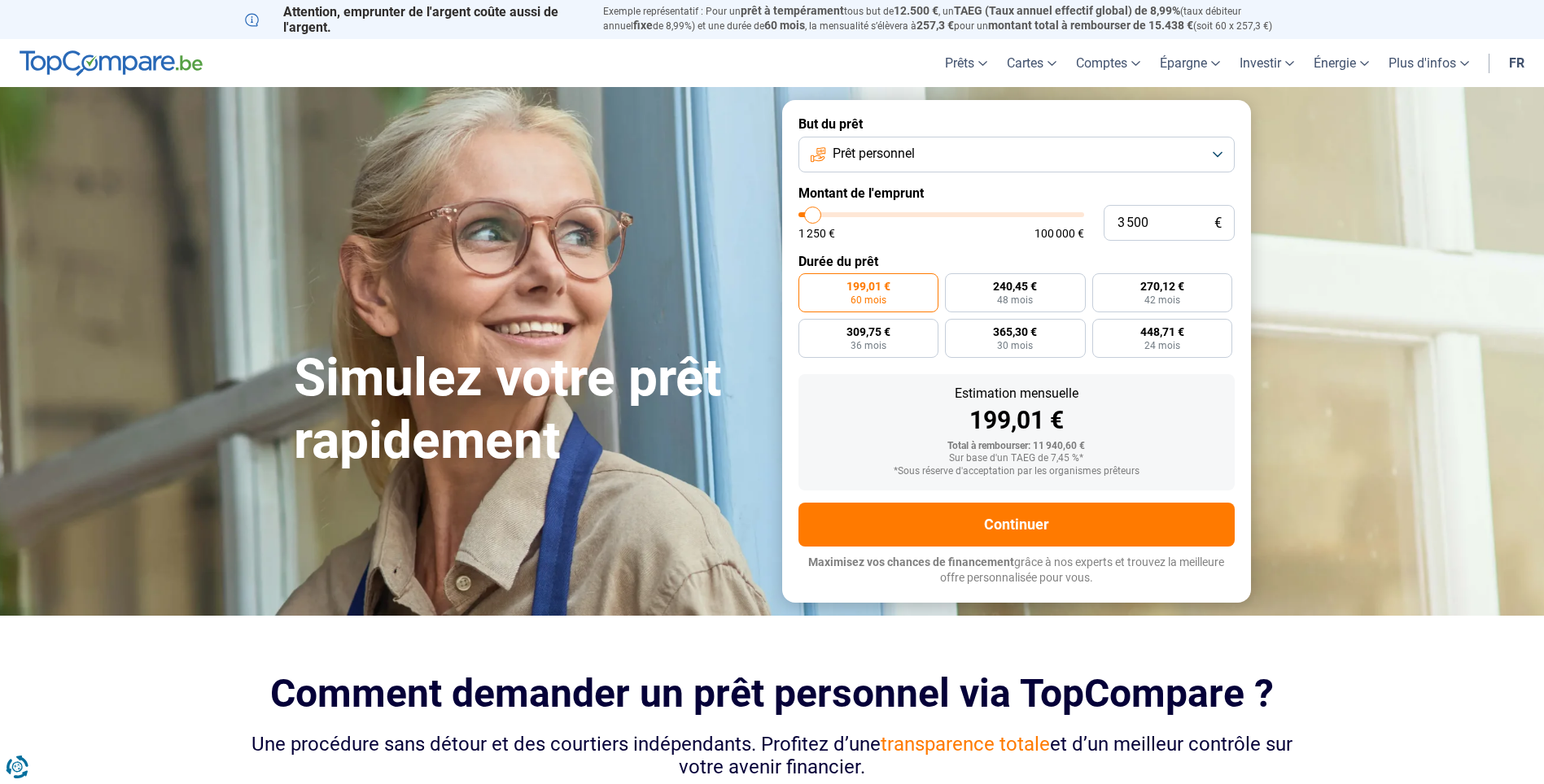
type input "3000"
type input "2 750"
type input "2750"
type input "2 500"
type input "2500"
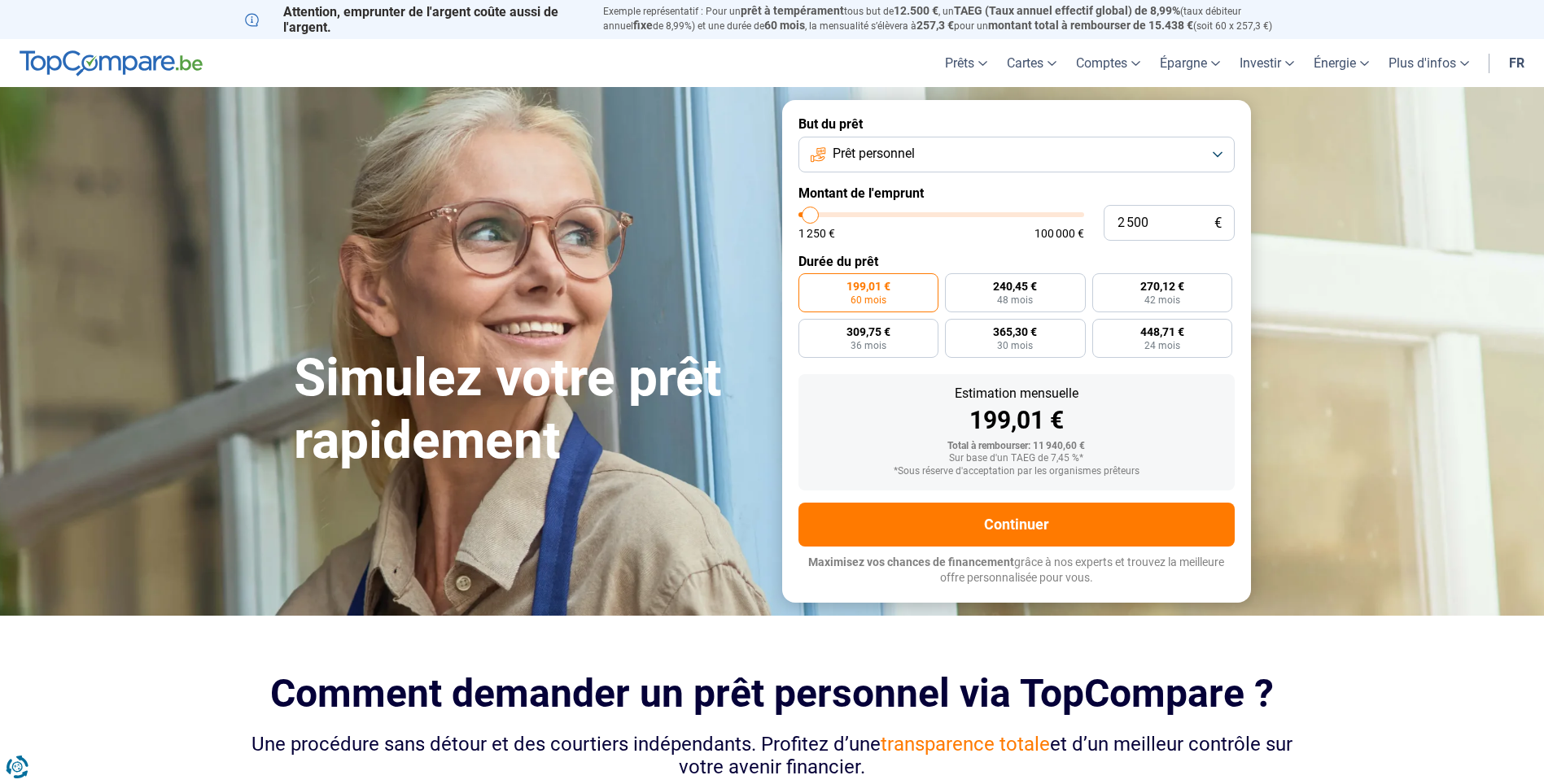
type input "2 250"
type input "2250"
type input "1 500"
type input "1500"
type input "2 000"
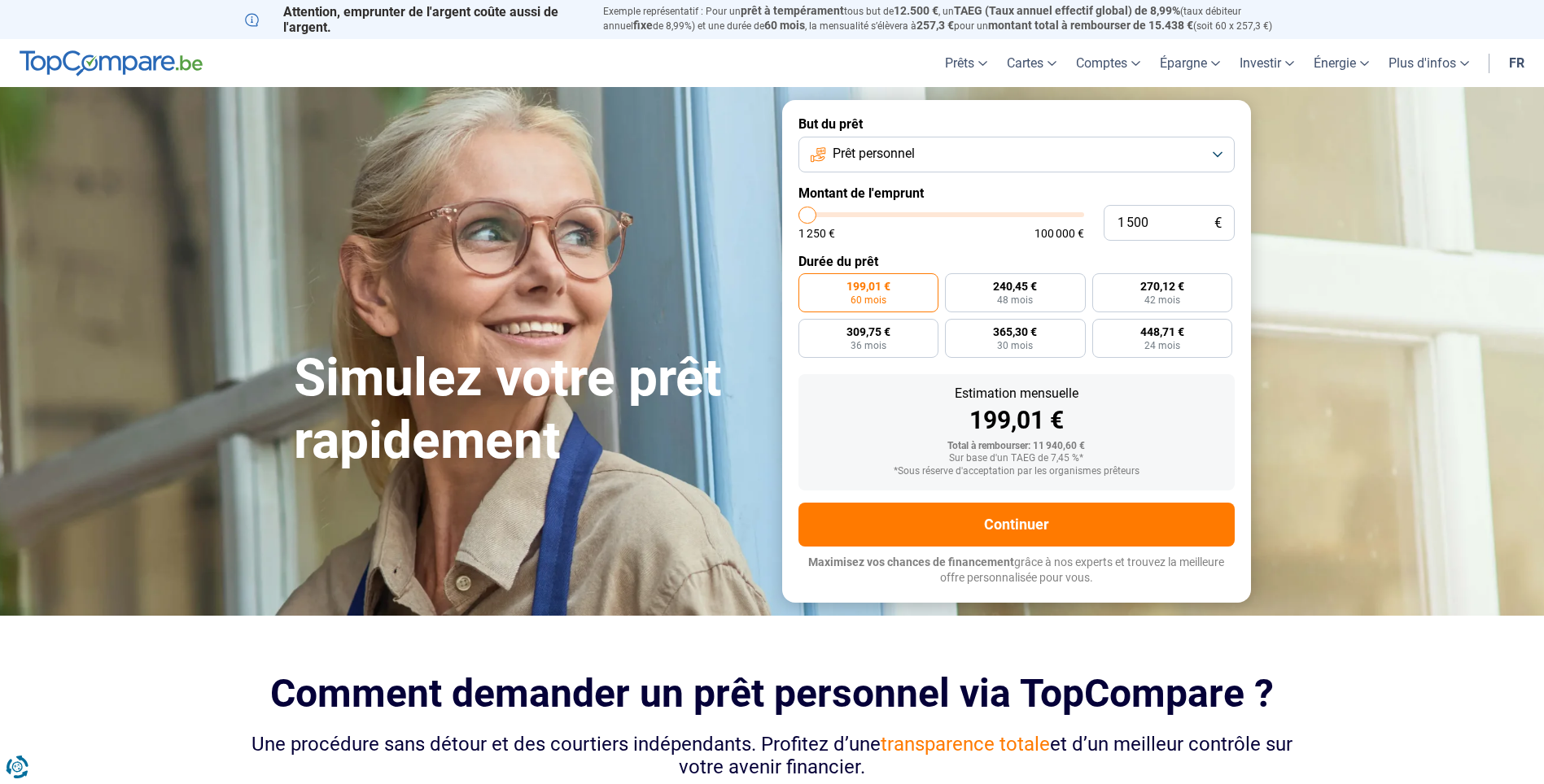
type input "2000"
type input "2 250"
type input "2250"
type input "2 500"
type input "2500"
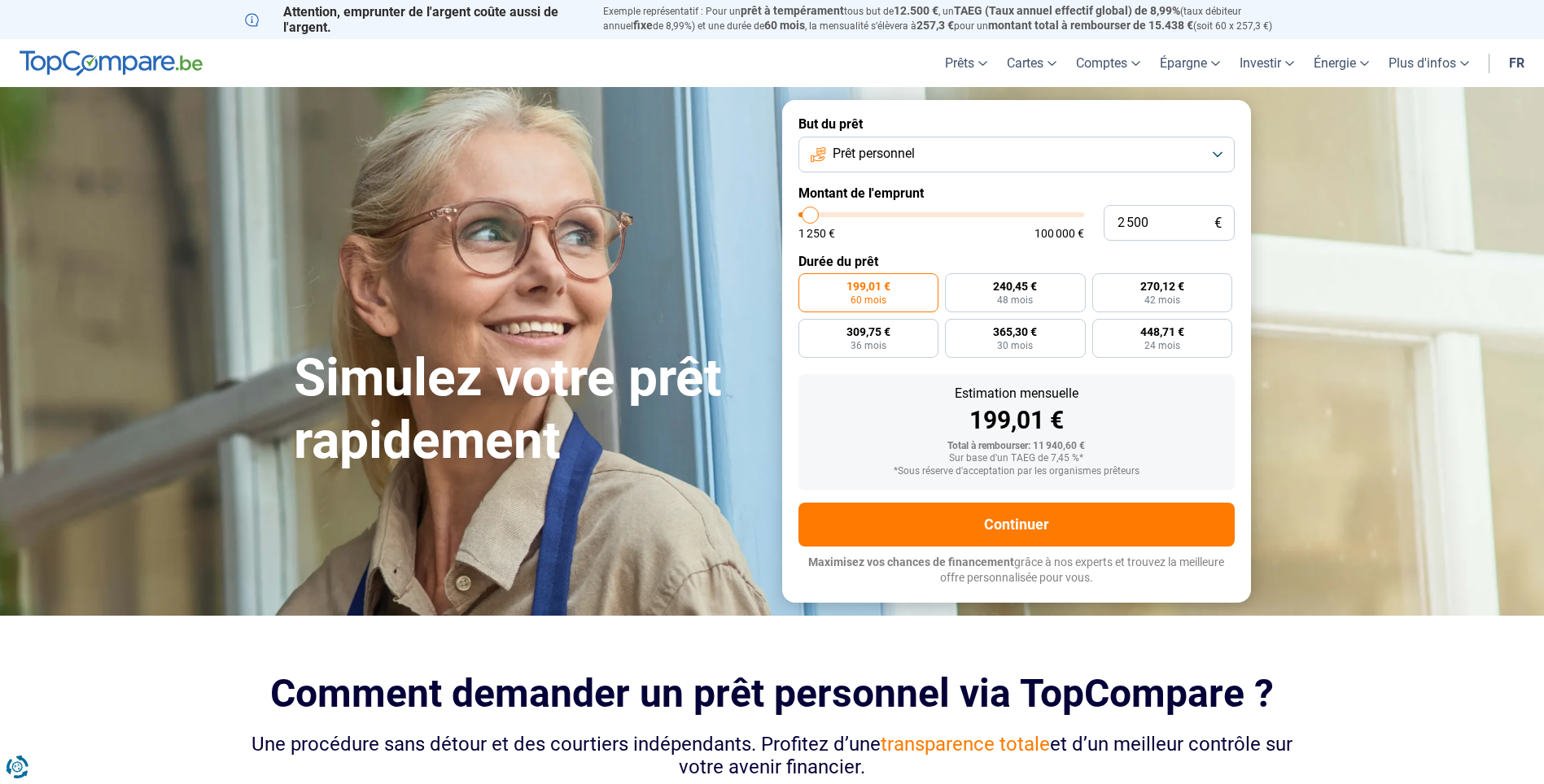
type input "2 750"
type input "2750"
type input "3 000"
drag, startPoint x: 828, startPoint y: 212, endPoint x: 812, endPoint y: 212, distance: 16.0
type input "3000"
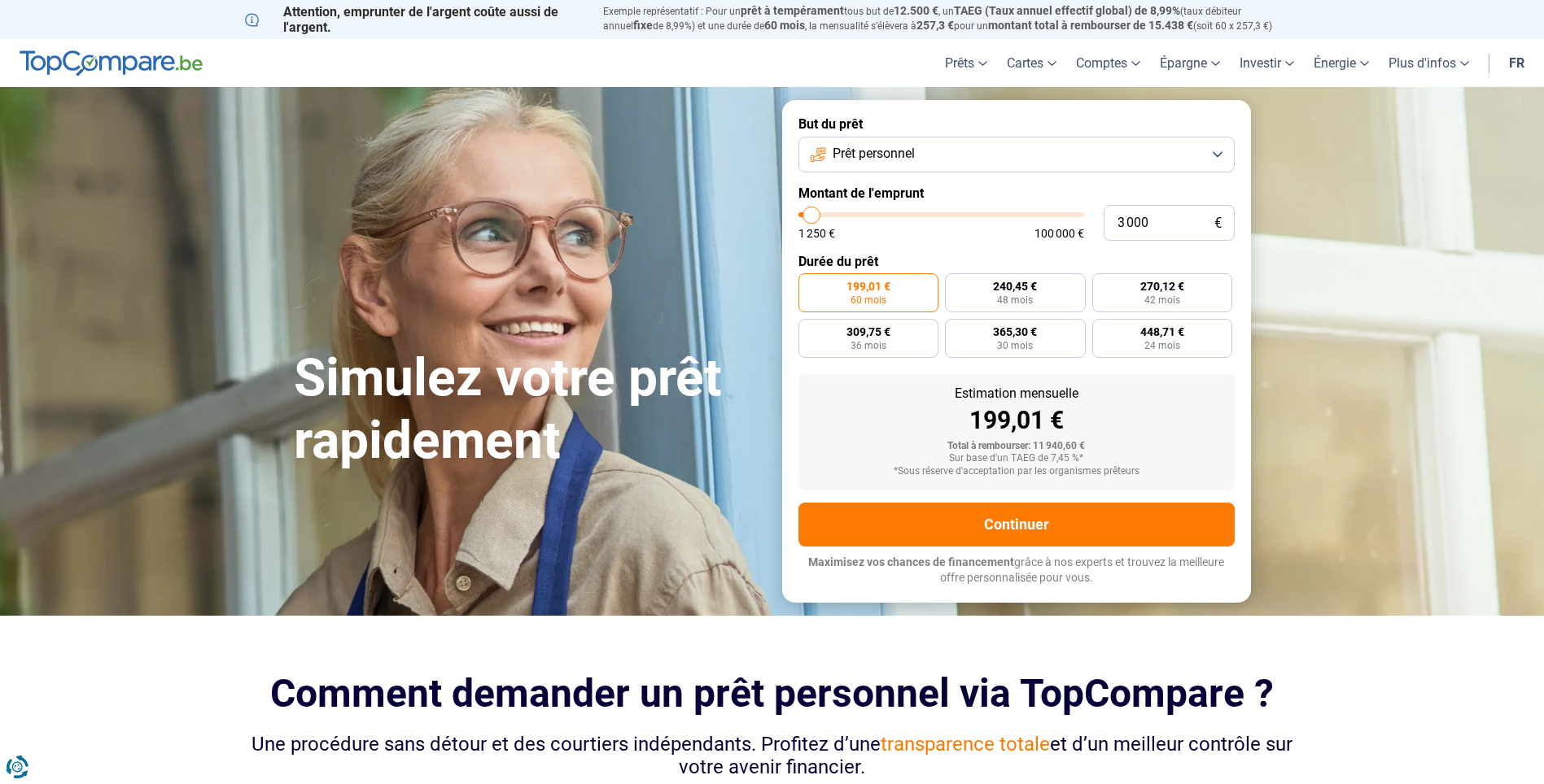
click at [812, 212] on input "range" at bounding box center [941, 214] width 285 height 5
radio input "true"
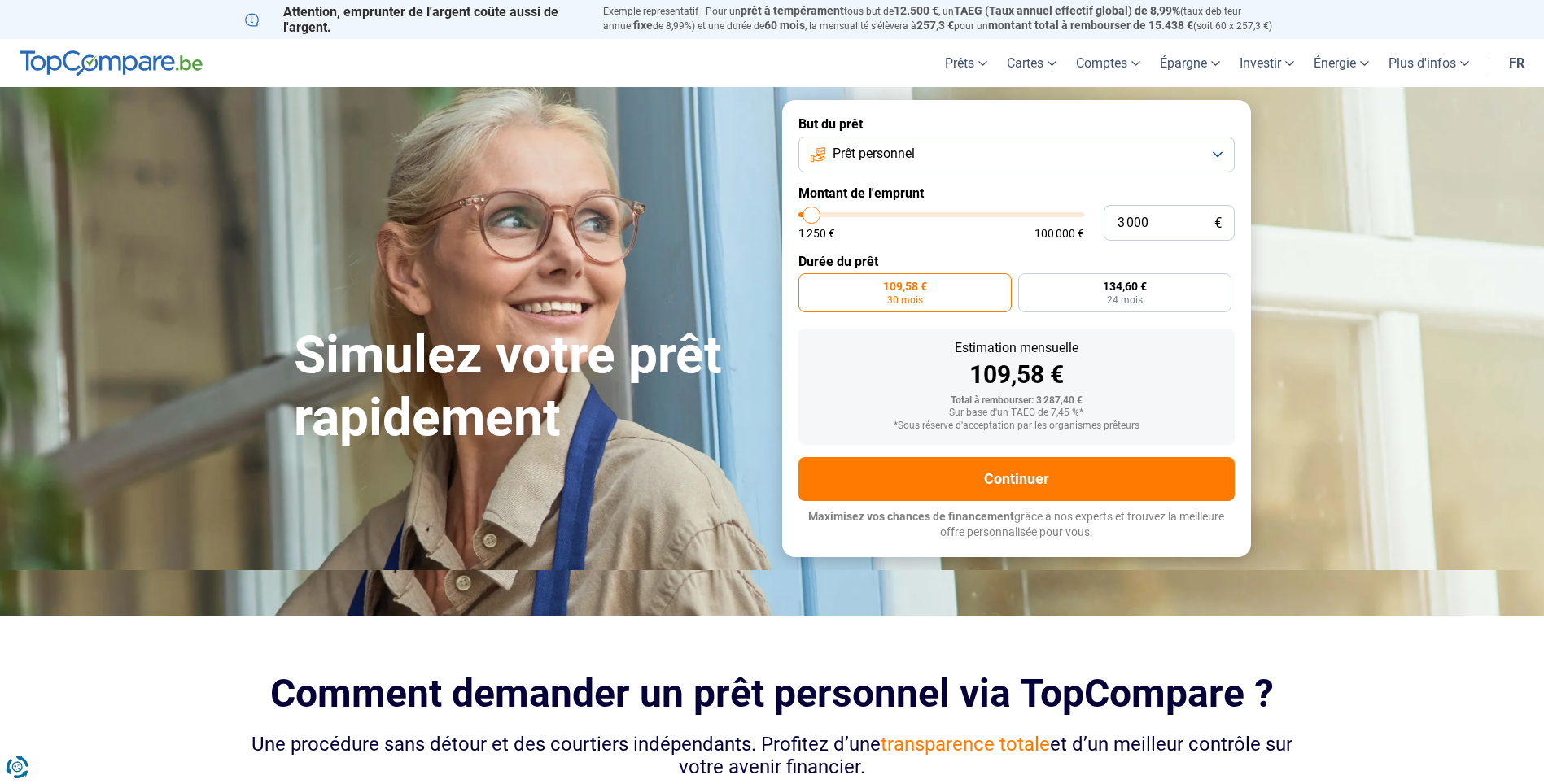
type input "3 750"
type input "3750"
type input "4 000"
type input "4000"
type input "4 250"
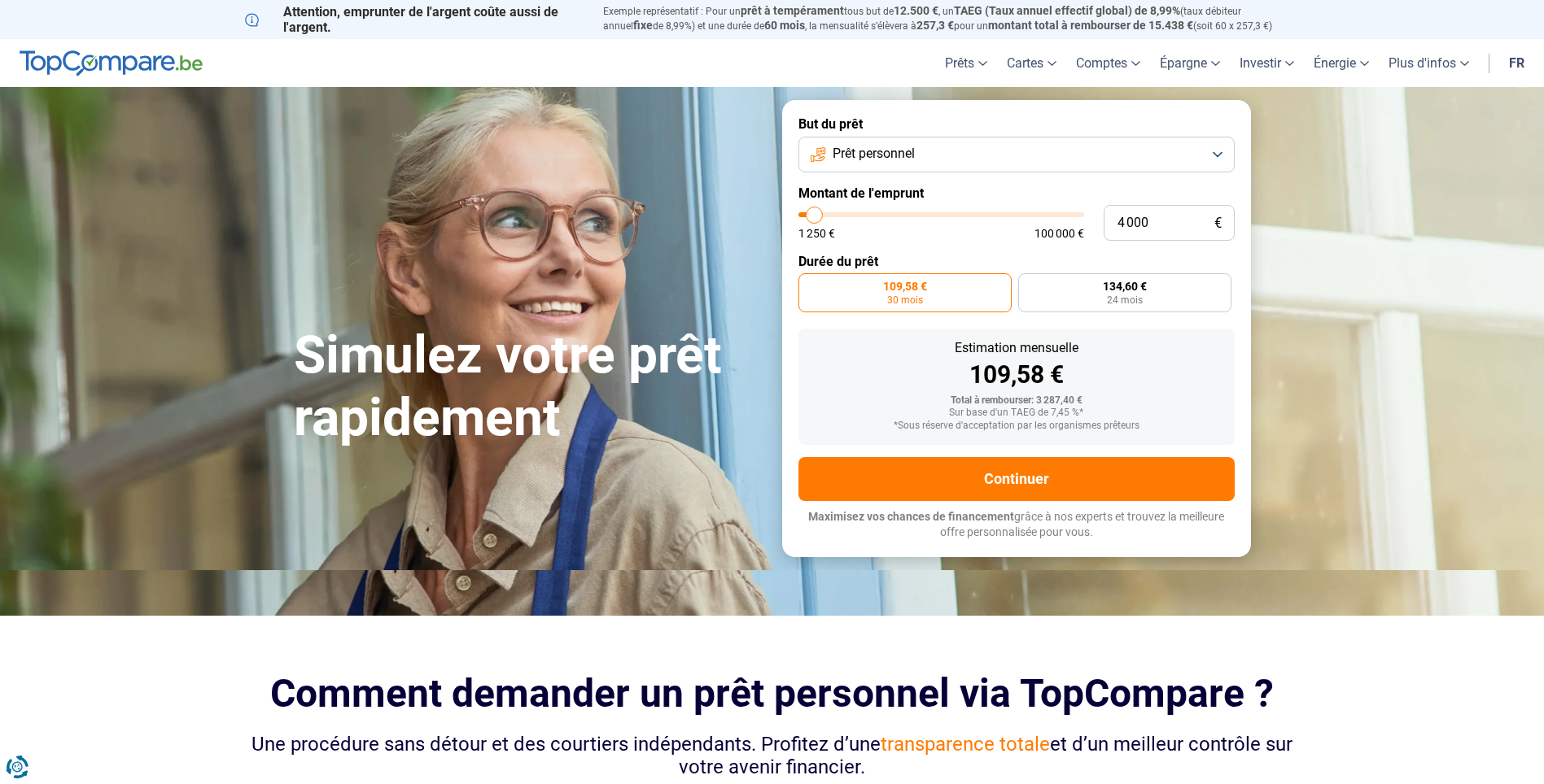
type input "4250"
type input "3 750"
type input "3750"
type input "3 500"
type input "3500"
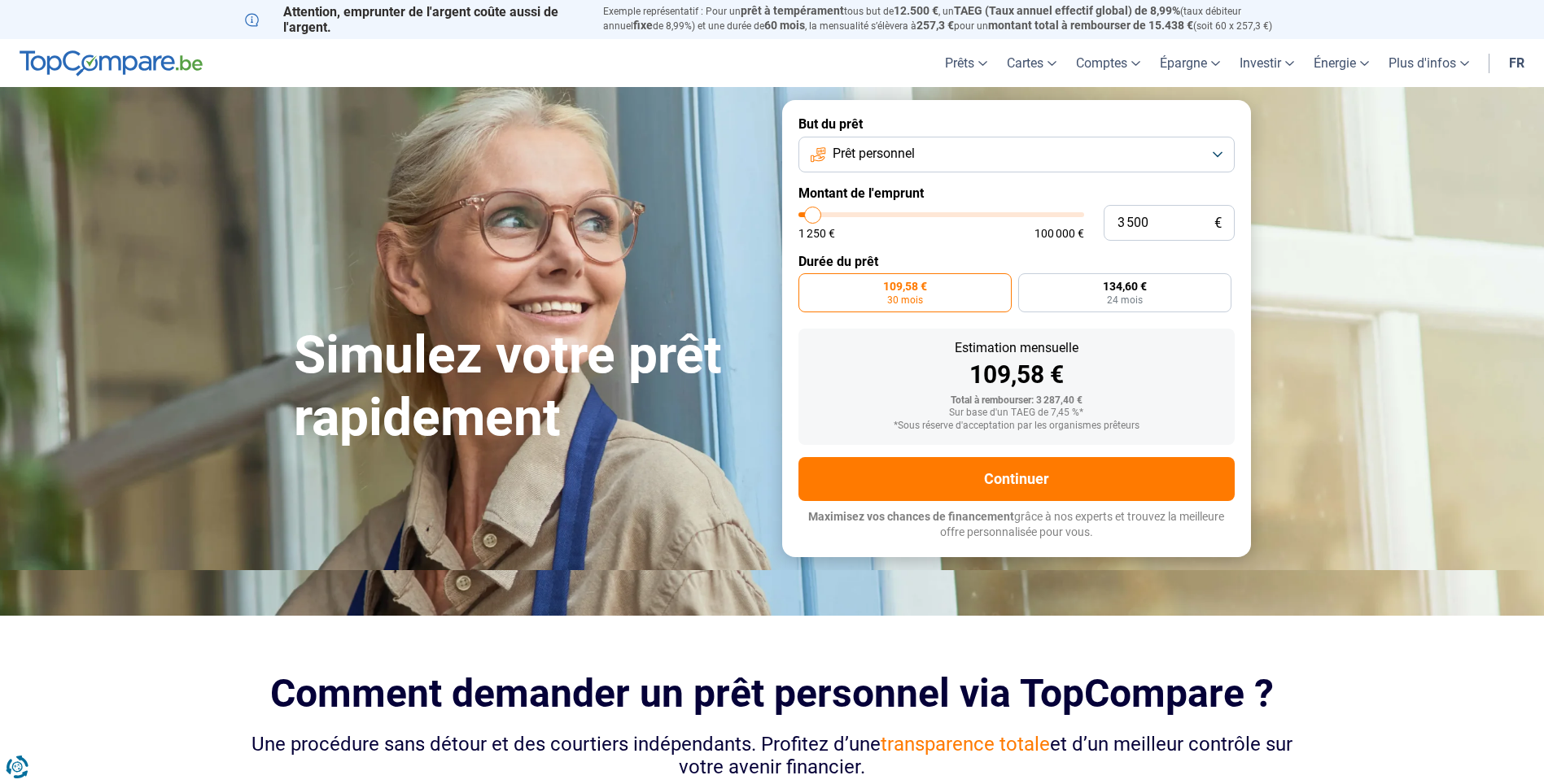
type input "3 000"
type input "3000"
type input "2 750"
type input "2750"
type input "2 500"
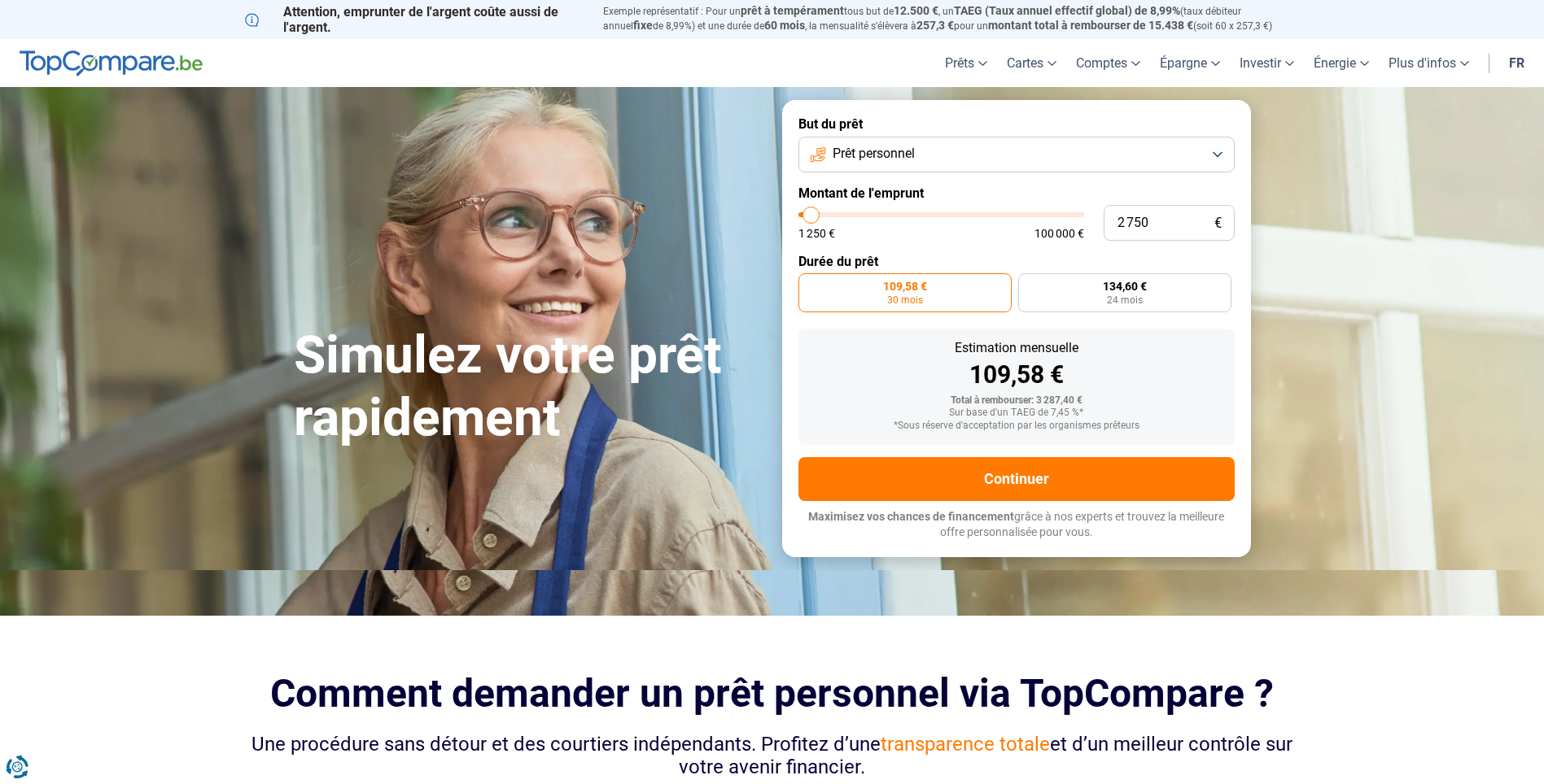
type input "2500"
type input "2 750"
type input "2750"
type input "2 500"
type input "2500"
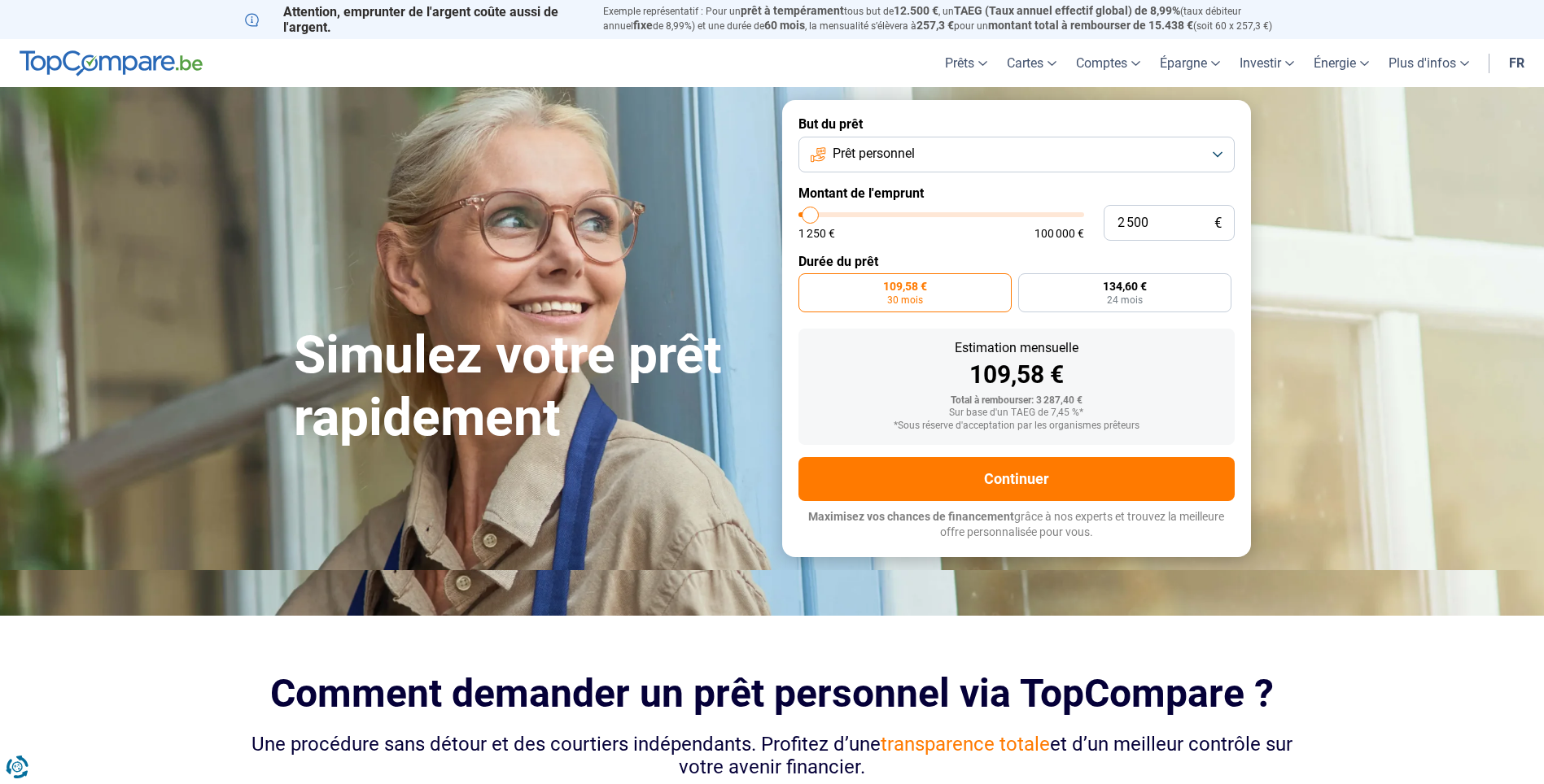
type input "2 250"
type input "2250"
type input "2 500"
type input "2500"
type input "2 750"
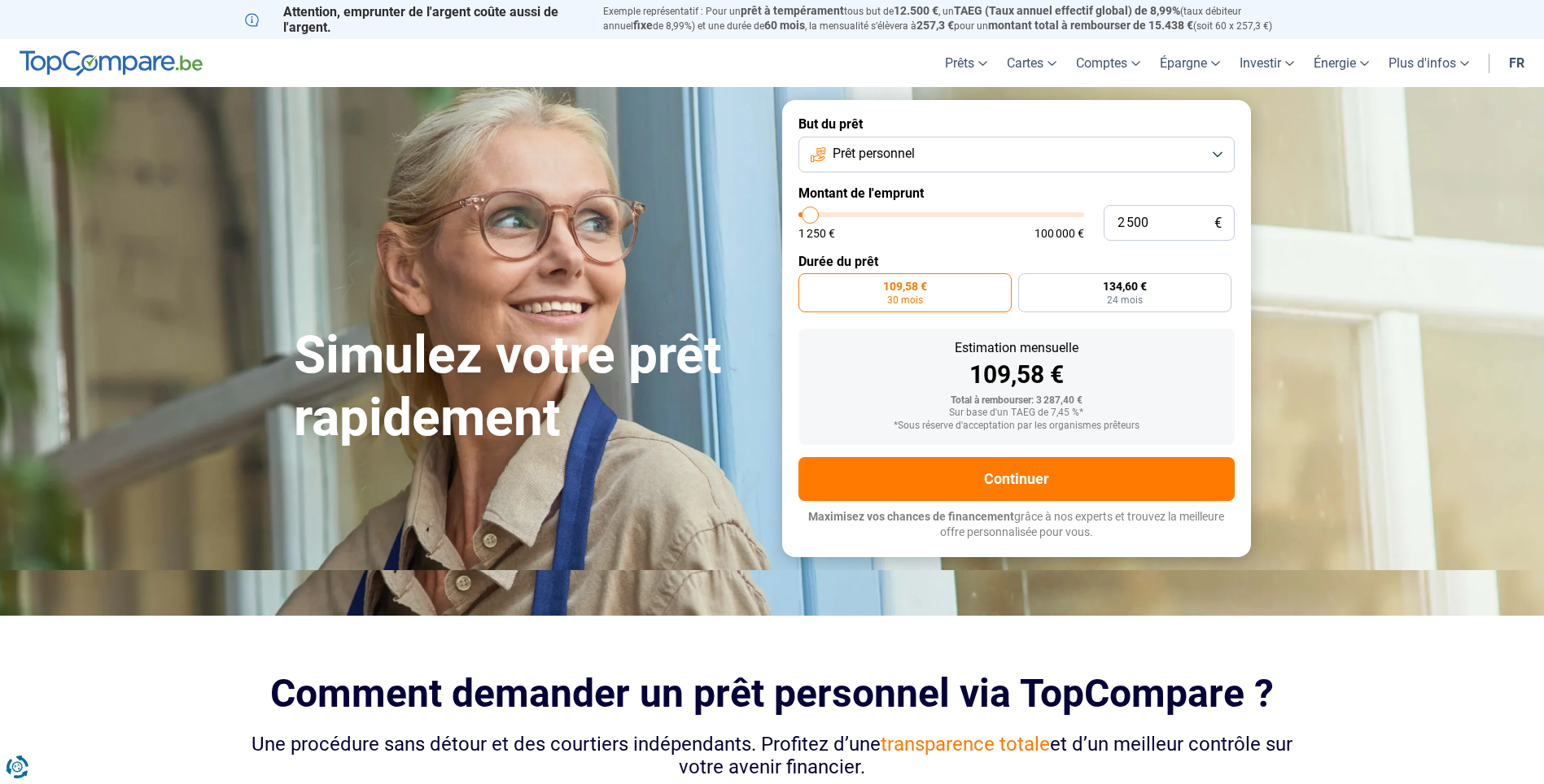
type input "2750"
type input "3 750"
type input "3750"
type input "4 000"
type input "4000"
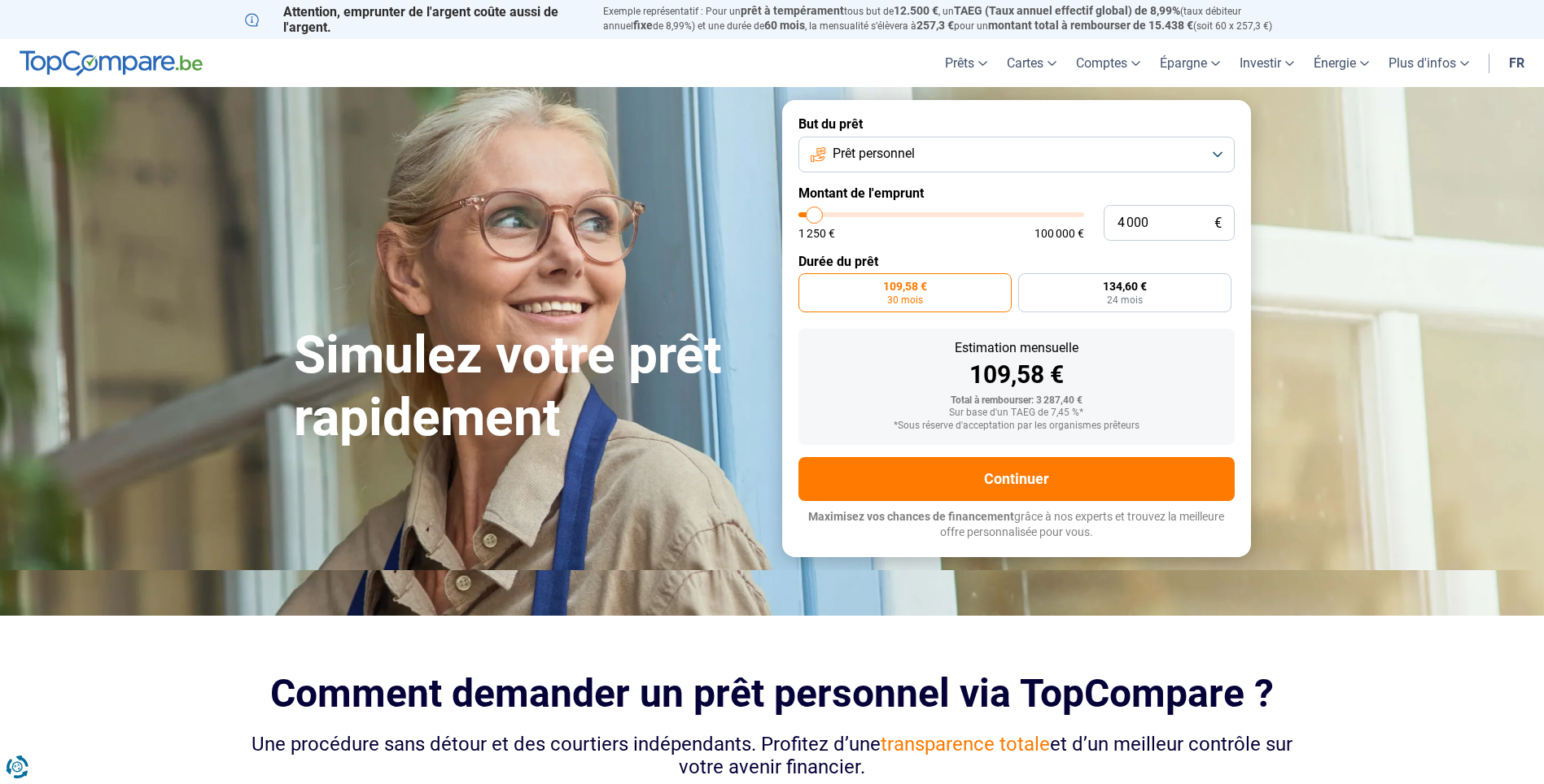
click at [815, 212] on input "range" at bounding box center [941, 214] width 285 height 5
radio input "false"
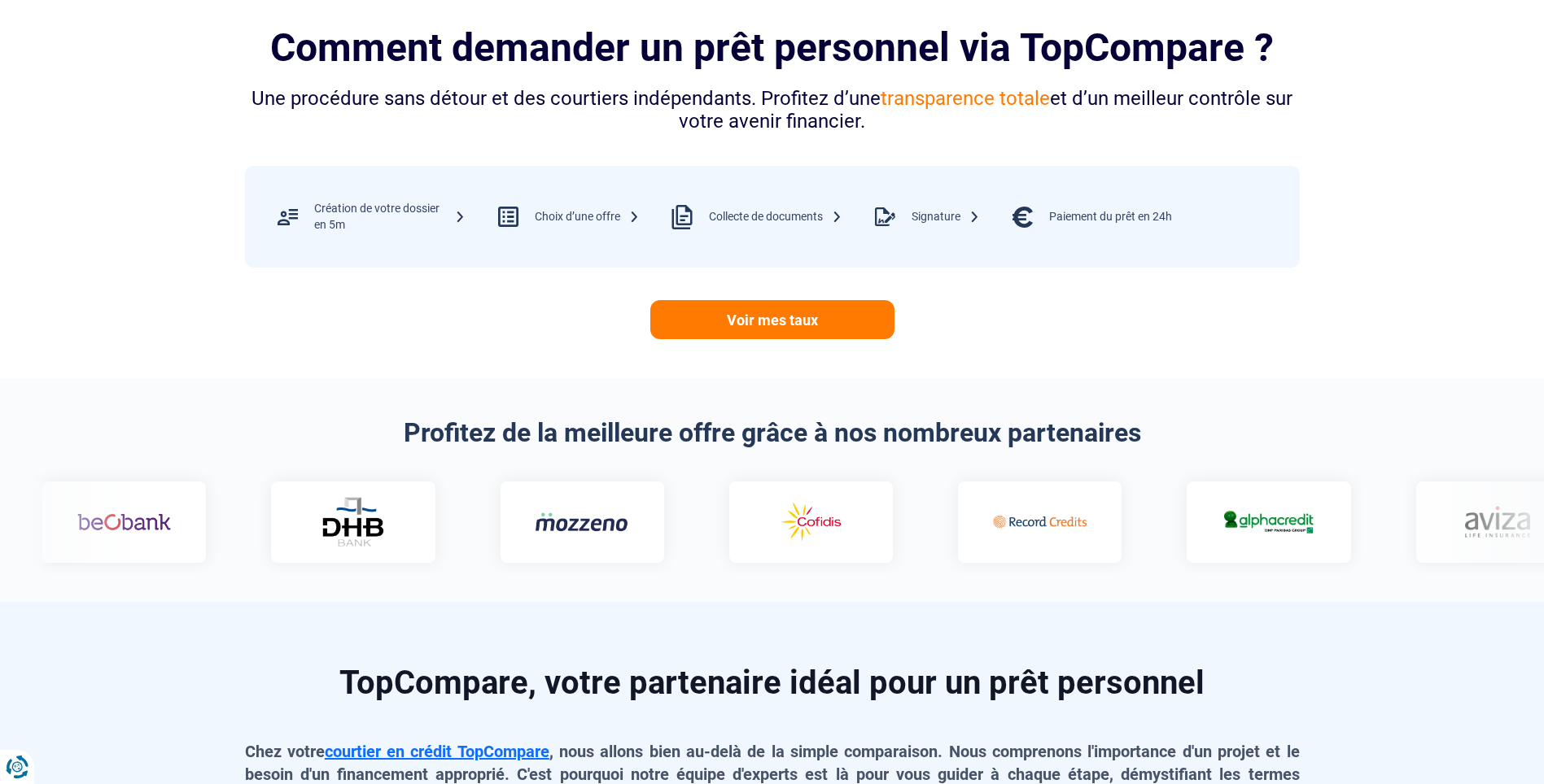
scroll to position [651, 0]
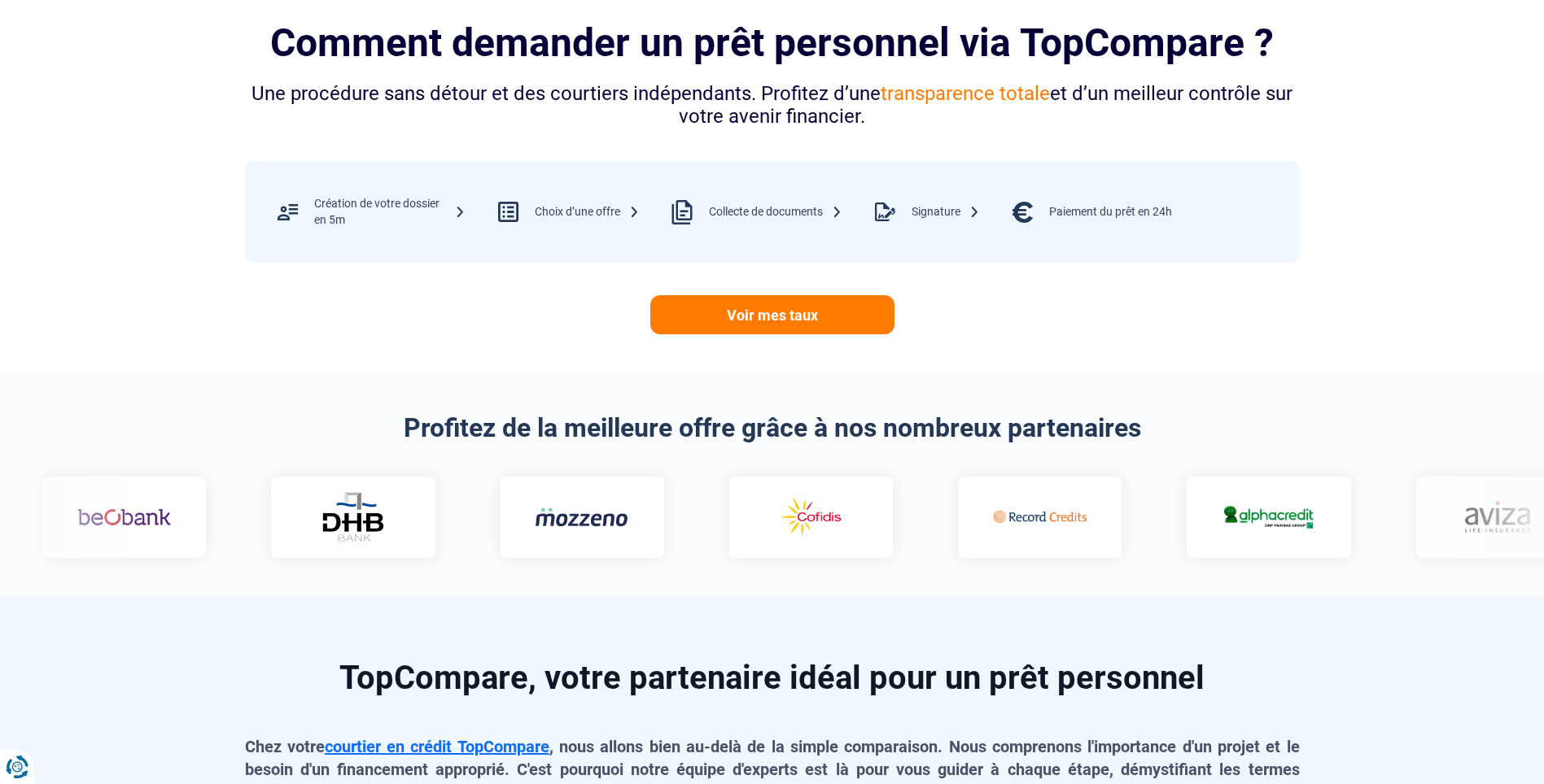
drag, startPoint x: 721, startPoint y: 564, endPoint x: 245, endPoint y: 508, distance: 479.3
